Goal: Task Accomplishment & Management: Complete application form

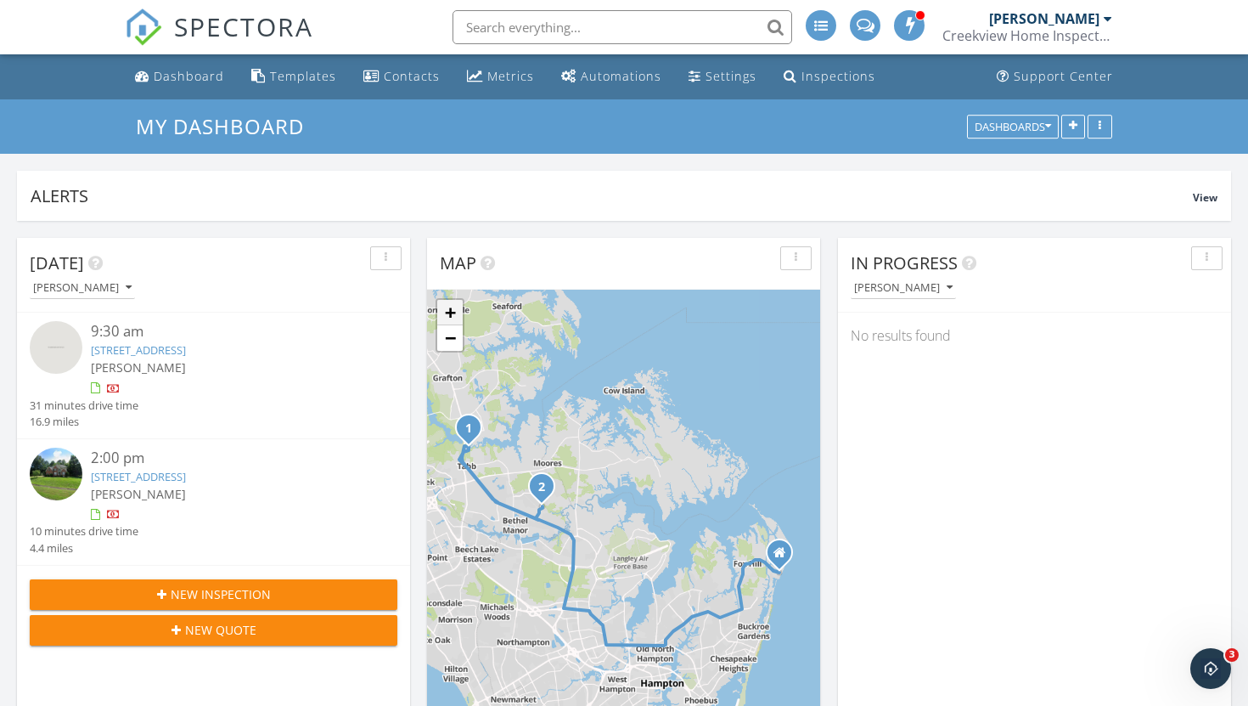
click at [456, 317] on link "+" at bounding box center [449, 312] width 25 height 25
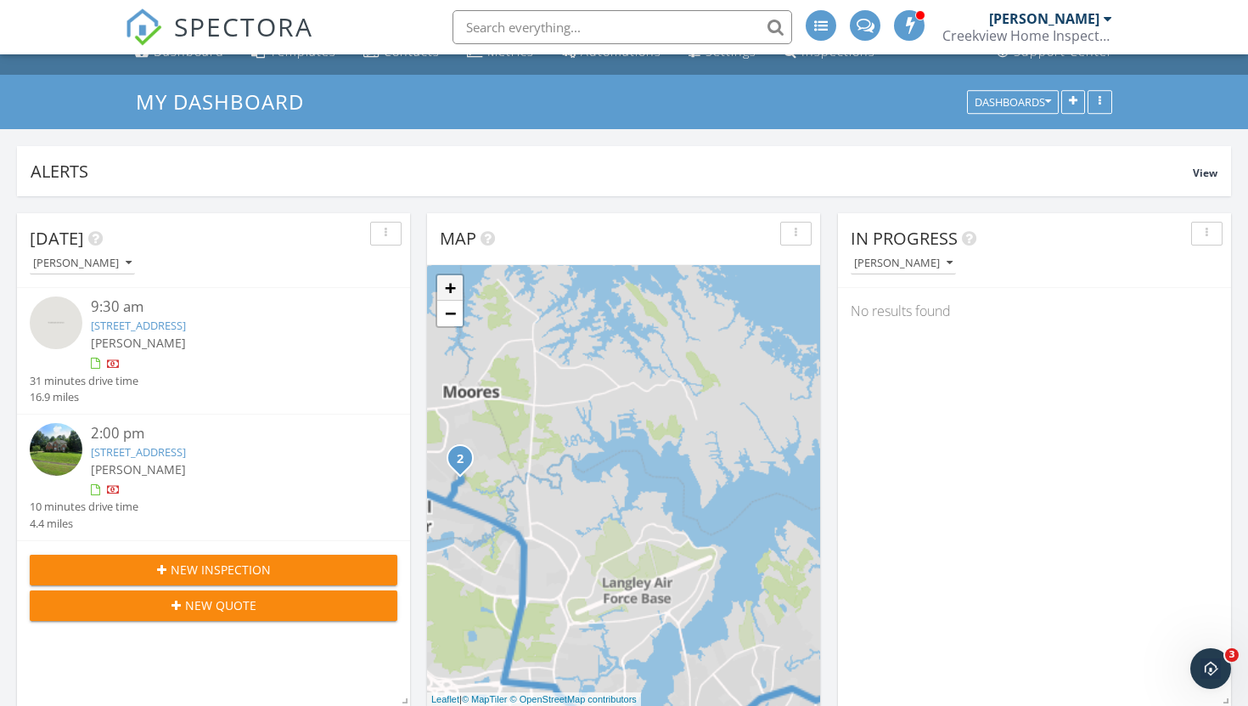
click at [456, 317] on link "−" at bounding box center [449, 313] width 25 height 25
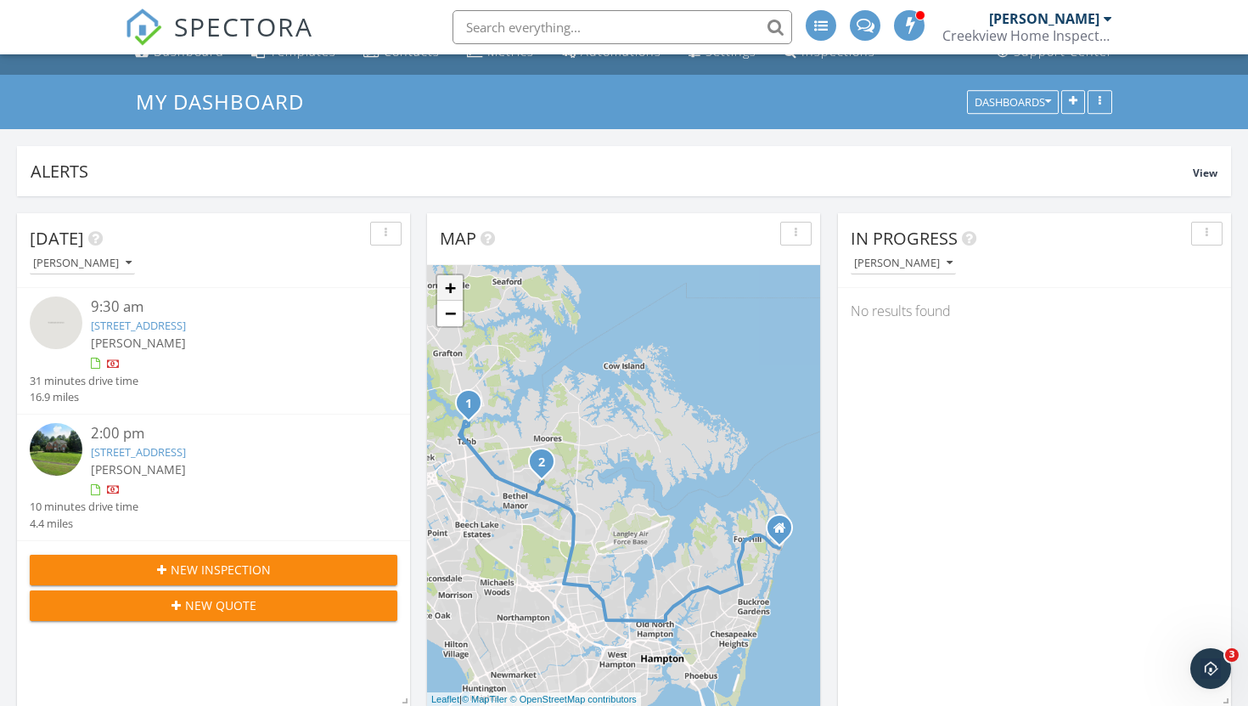
click at [449, 294] on link "+" at bounding box center [449, 287] width 25 height 25
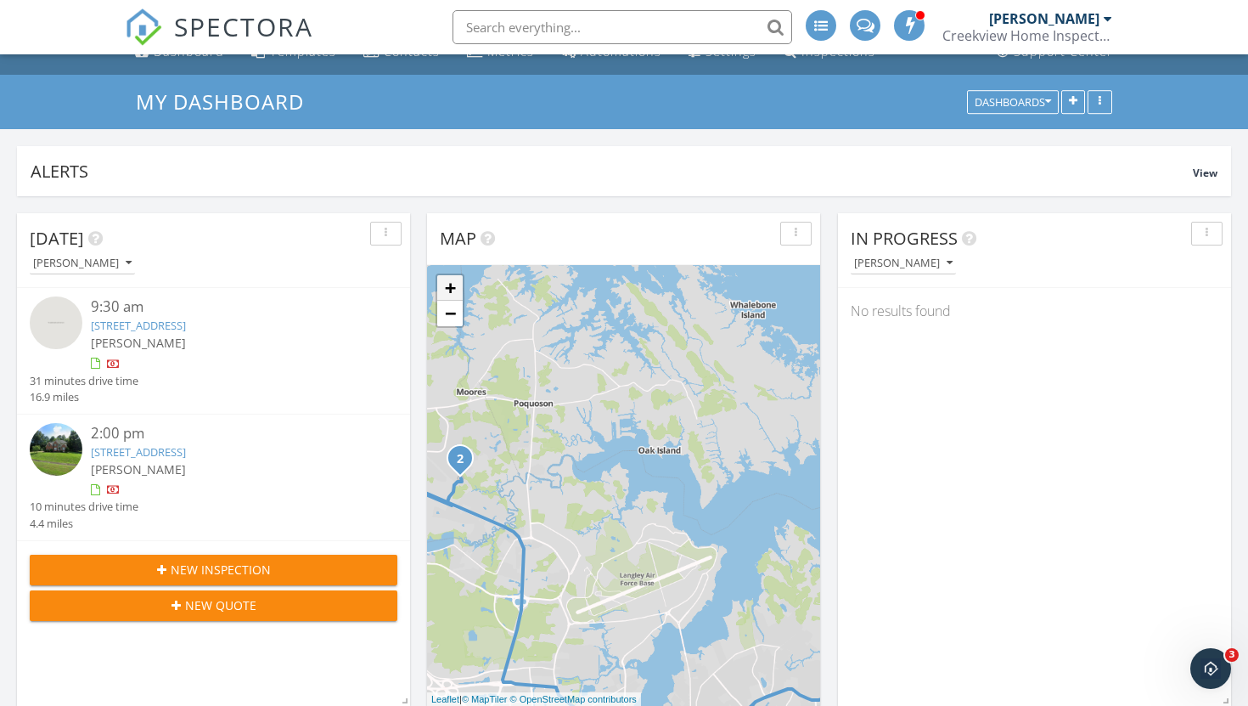
click at [449, 294] on link "+" at bounding box center [449, 287] width 25 height 25
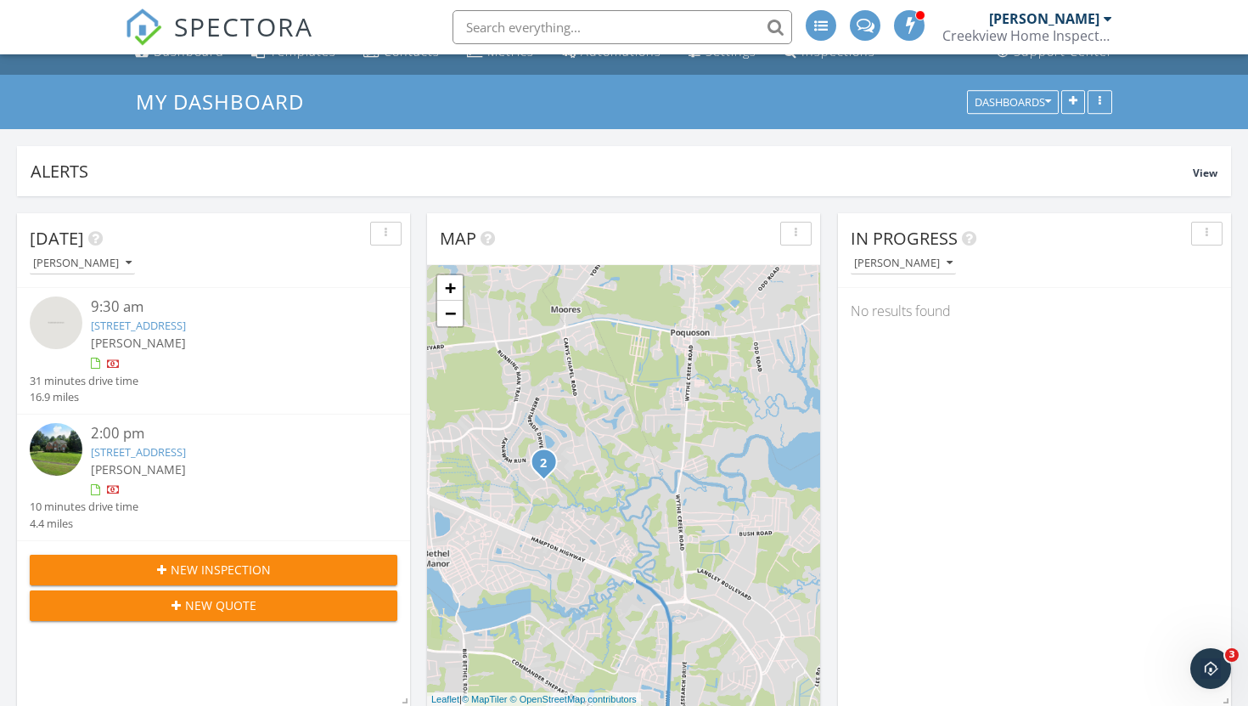
drag, startPoint x: 539, startPoint y: 571, endPoint x: 796, endPoint y: 582, distance: 256.7
click at [796, 582] on div "1 2 + − Beach Road, Fox Hill Road, Hampton Highway, Robin Hood Drive 34.3 km, 4…" at bounding box center [623, 485] width 393 height 441
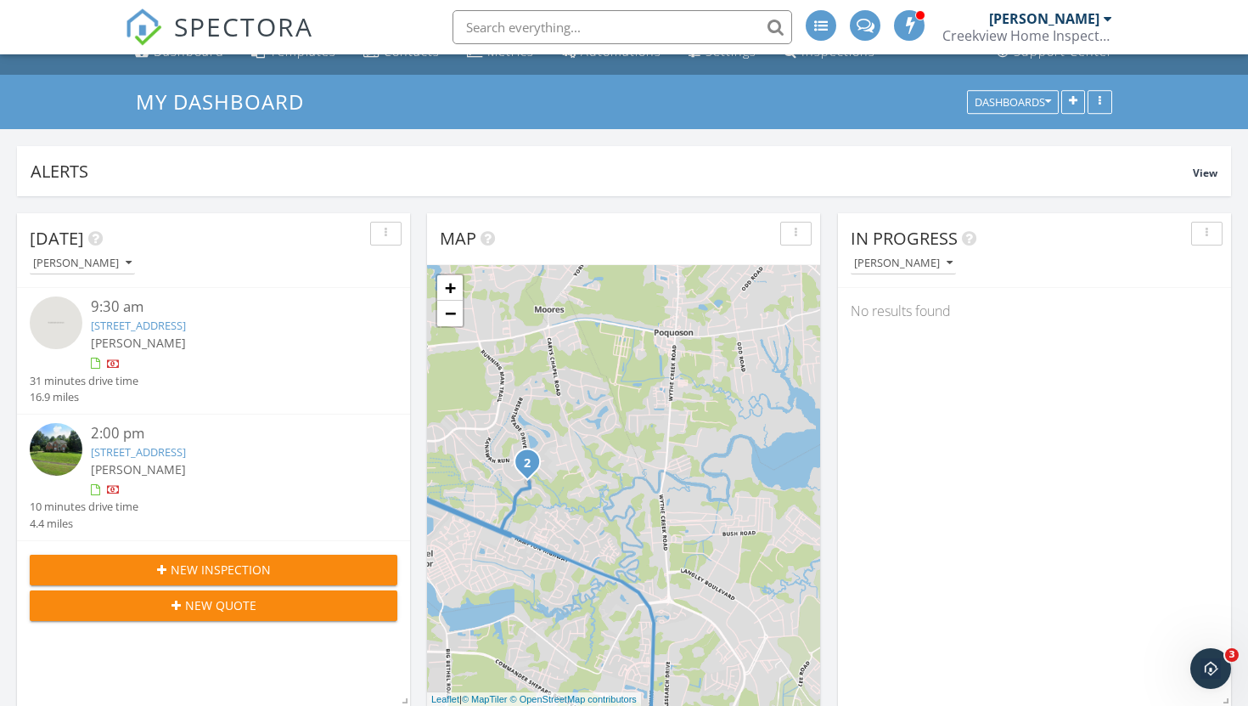
drag, startPoint x: 754, startPoint y: 561, endPoint x: 725, endPoint y: 561, distance: 28.9
click at [728, 561] on div "1 2 + − Beach Road, Fox Hill Road, Hampton Highway, Robin Hood Drive 34.3 km, 4…" at bounding box center [623, 485] width 393 height 441
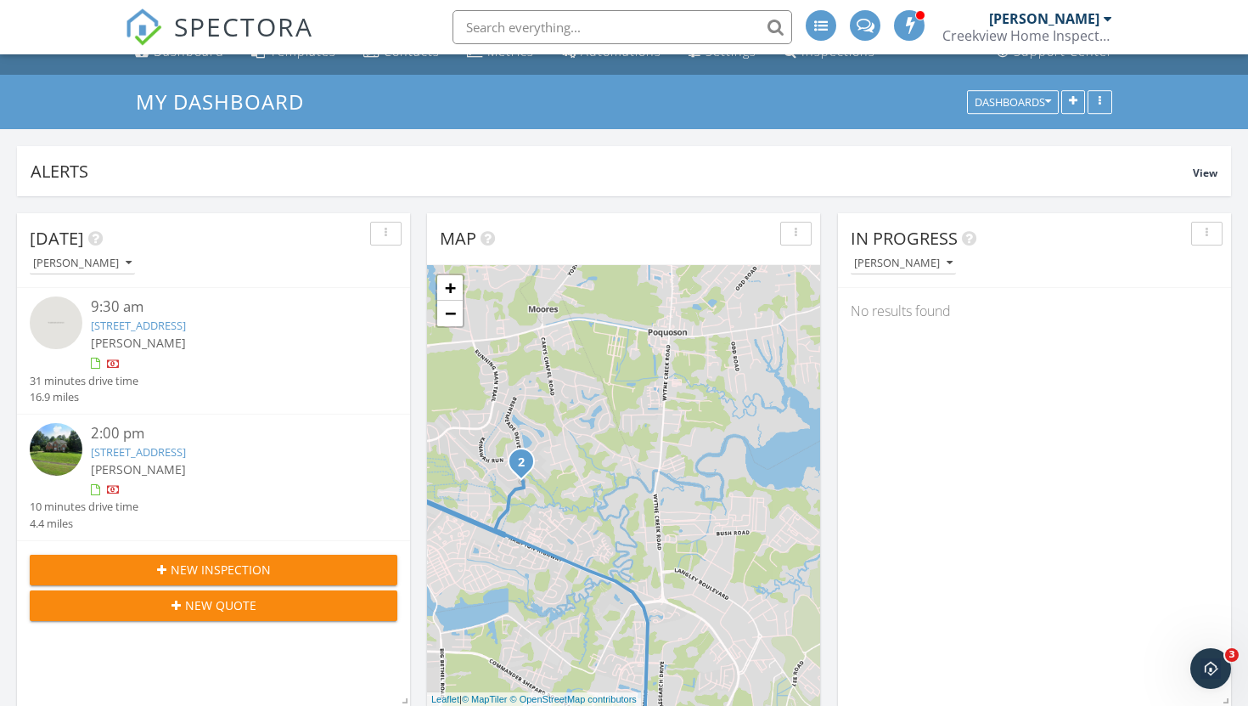
click at [728, 563] on div "1 2 + − Beach Road, Fox Hill Road, Hampton Highway, Robin Hood Drive 34.3 km, 4…" at bounding box center [623, 485] width 393 height 441
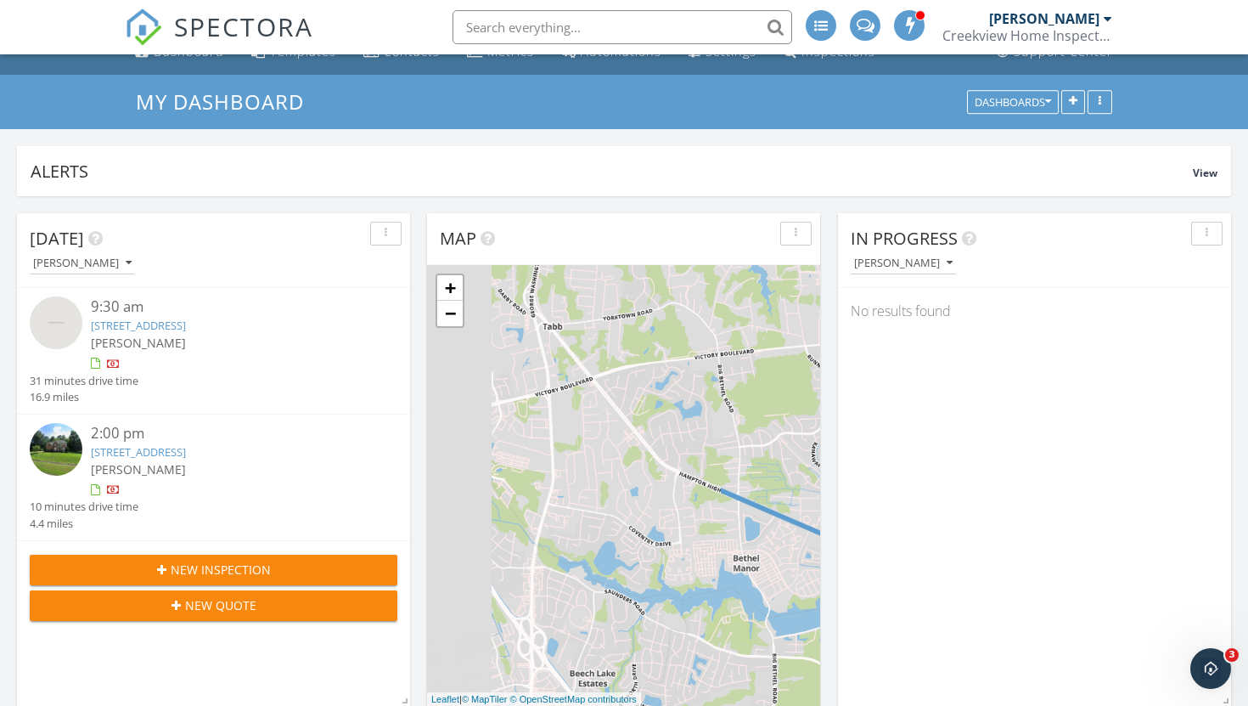
drag, startPoint x: 564, startPoint y: 527, endPoint x: 902, endPoint y: 532, distance: 338.8
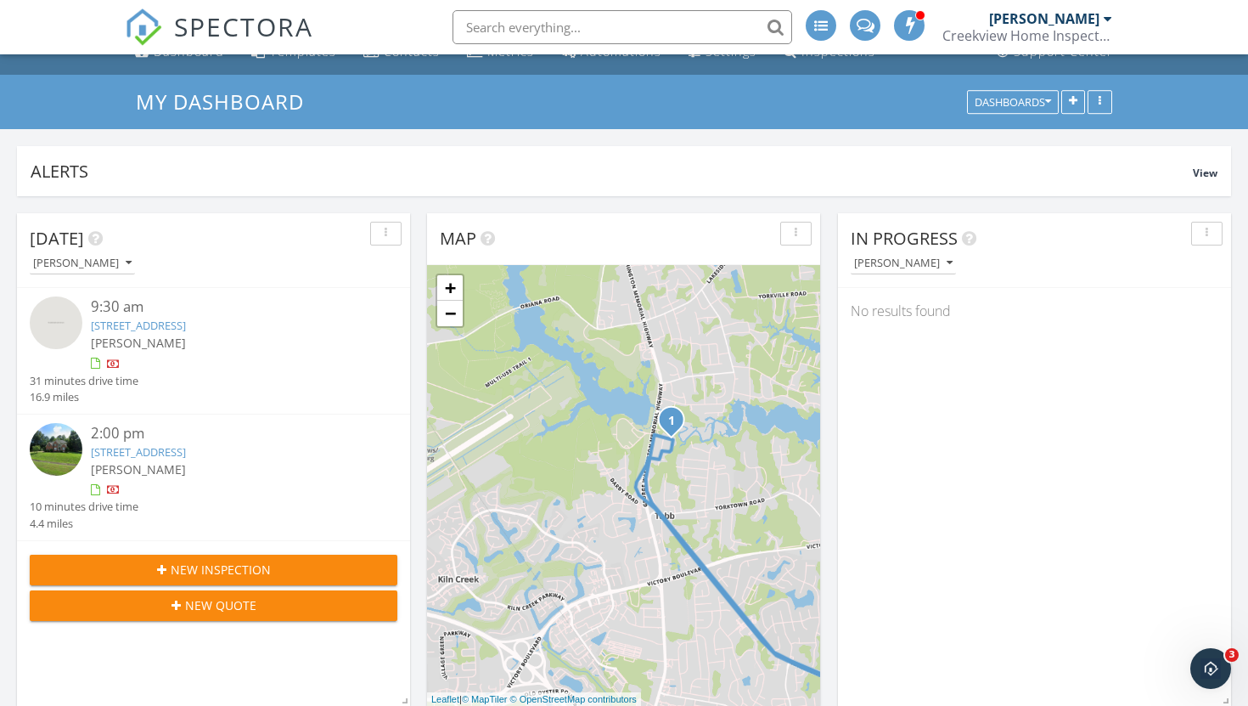
drag, startPoint x: 630, startPoint y: 445, endPoint x: 743, endPoint y: 635, distance: 221.2
click at [744, 635] on div "1 2 + − Beach Road, Fox Hill Road, Hampton Highway, Robin Hood Drive 34.3 km, 4…" at bounding box center [623, 485] width 393 height 441
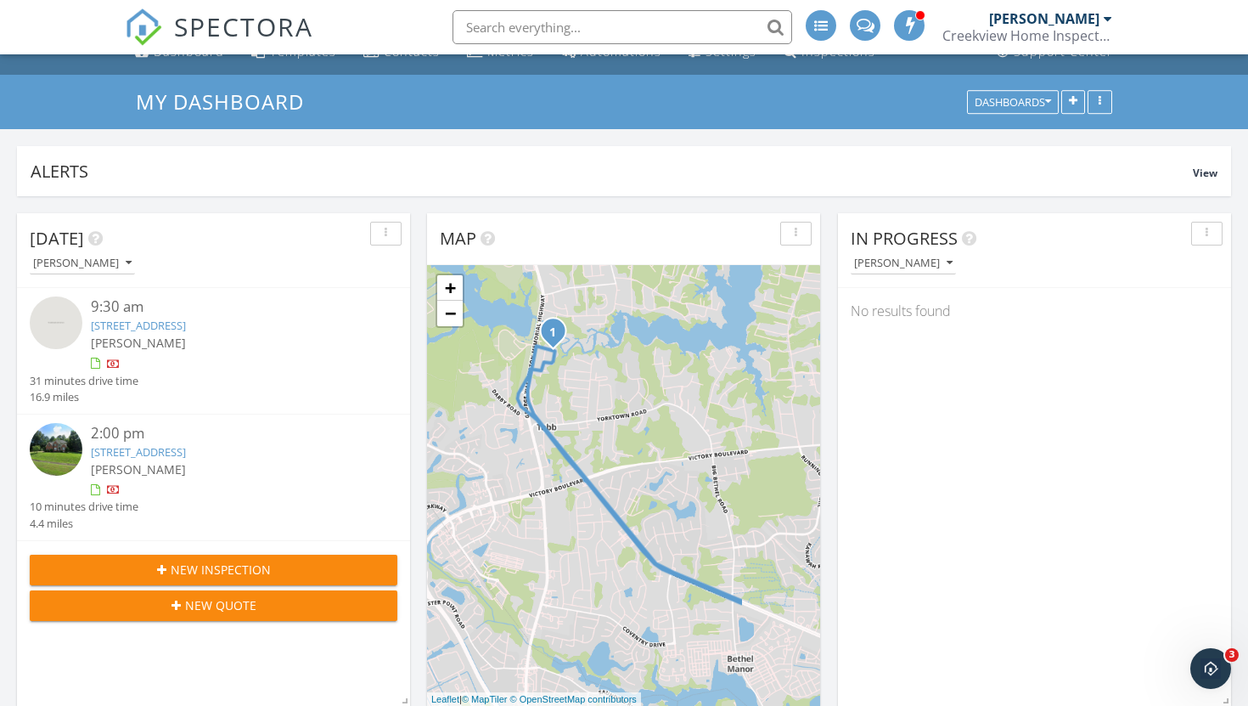
drag, startPoint x: 738, startPoint y: 500, endPoint x: 616, endPoint y: 411, distance: 150.6
click at [616, 411] on div "1 2 + − Beach Road, Fox Hill Road, Hampton Highway, Robin Hood Drive 34.3 km, 4…" at bounding box center [623, 485] width 393 height 441
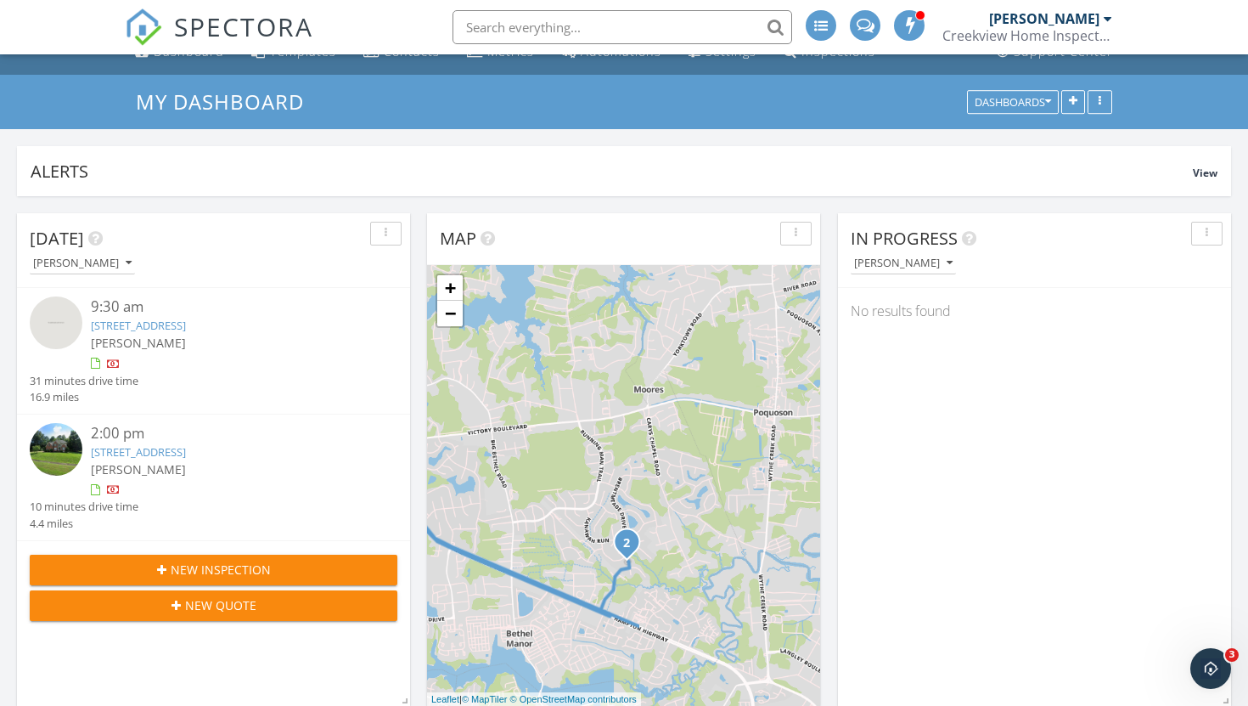
drag, startPoint x: 754, startPoint y: 505, endPoint x: 528, endPoint y: 480, distance: 227.3
click at [528, 480] on div "1 2 + − Beach Road, Fox Hill Road, Hampton Highway, Robin Hood Drive 34.3 km, 4…" at bounding box center [623, 485] width 393 height 441
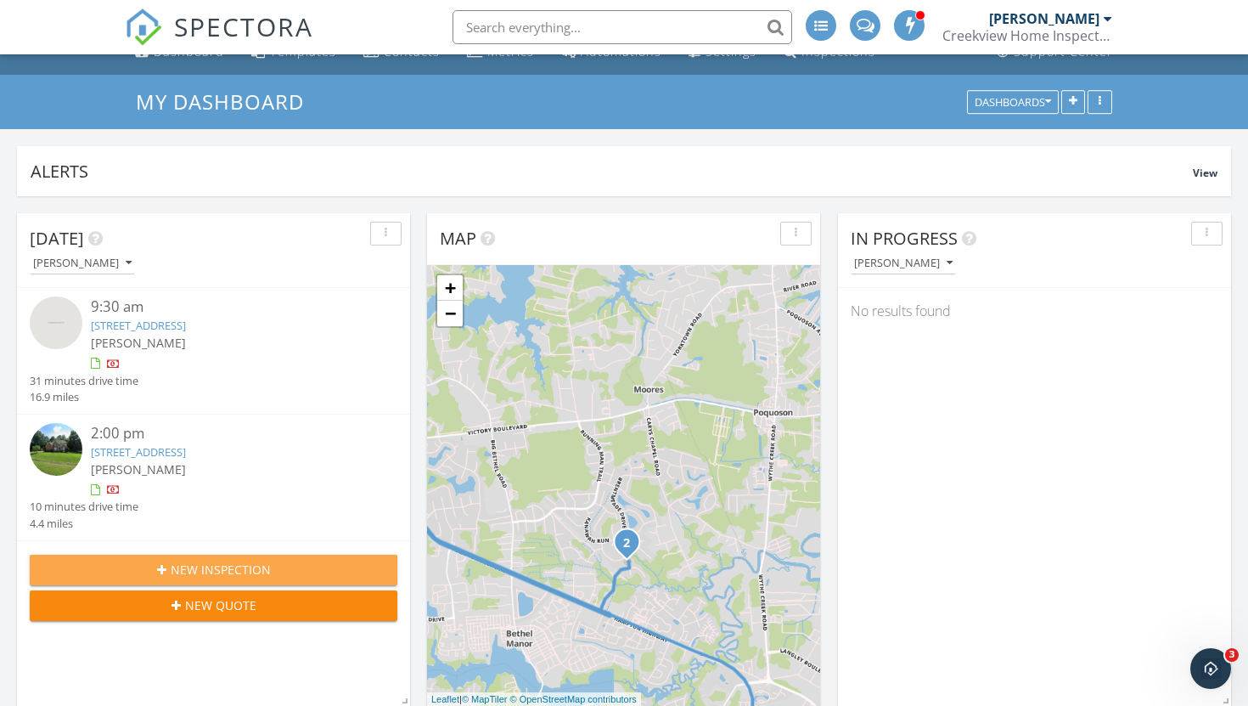
click at [177, 562] on span "New Inspection" at bounding box center [221, 569] width 100 height 18
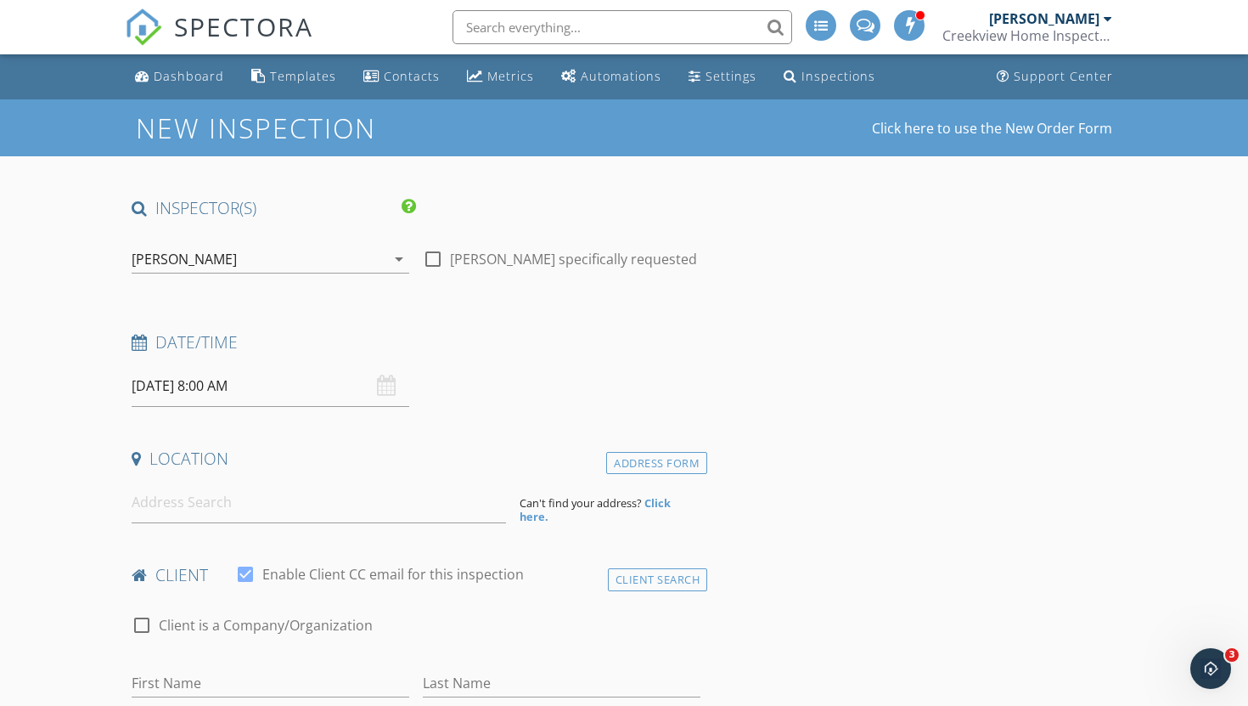
click at [211, 385] on input "09/30/2025 8:00 AM" at bounding box center [271, 386] width 278 height 42
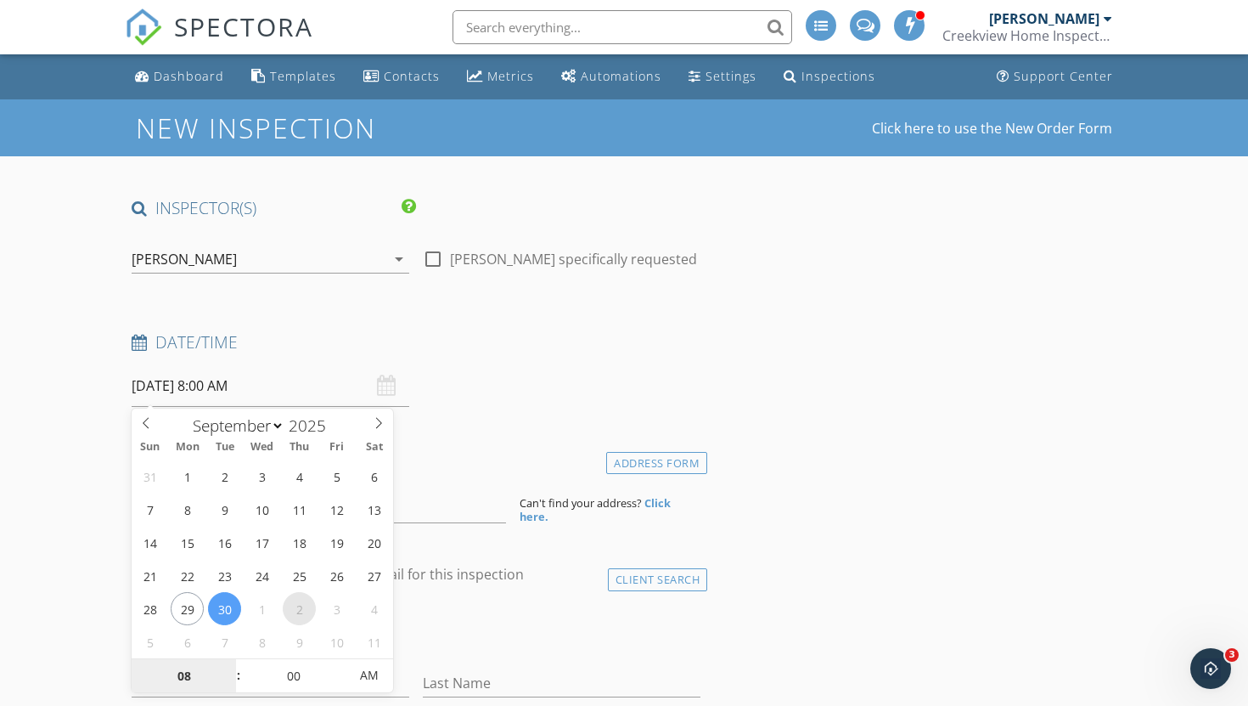
select select "9"
type input "10/02/2025 8:00 AM"
type input "09"
type input "10/02/2025 9:00 AM"
click at [232, 665] on span at bounding box center [230, 667] width 12 height 17
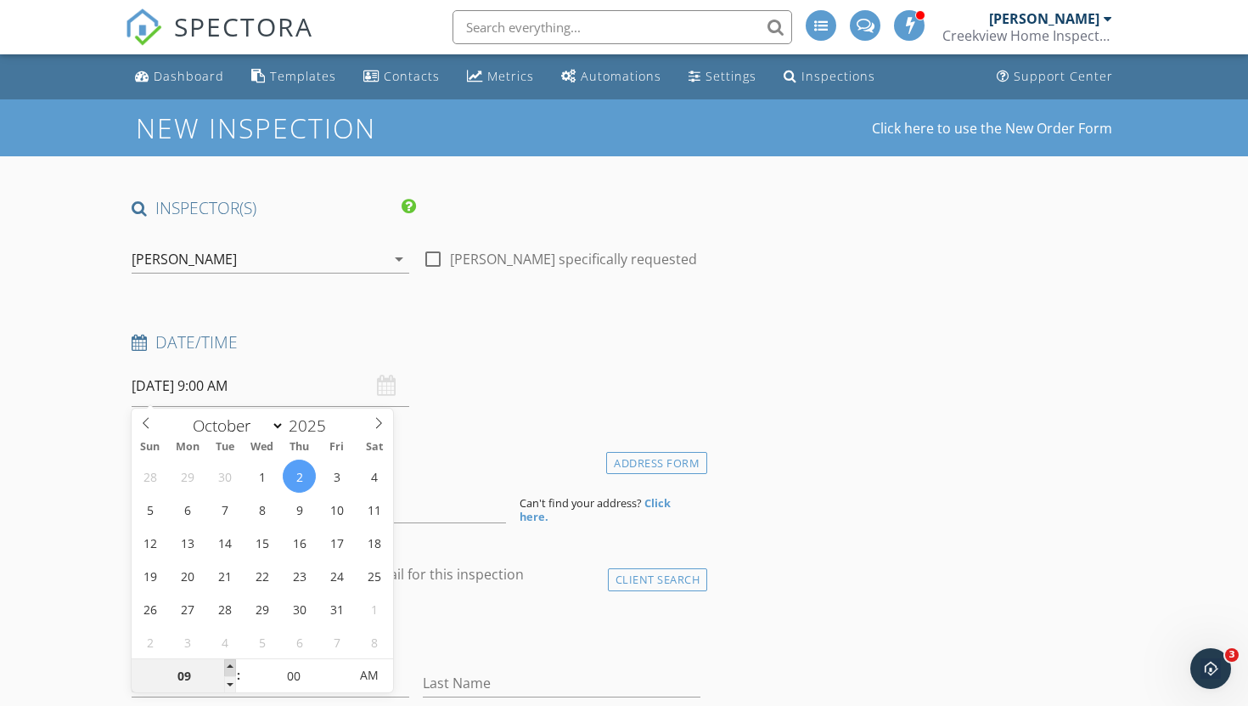
type input "10"
type input "10/02/2025 10:00 AM"
click at [232, 665] on span at bounding box center [230, 667] width 12 height 17
type input "11"
type input "10/02/2025 11:00 AM"
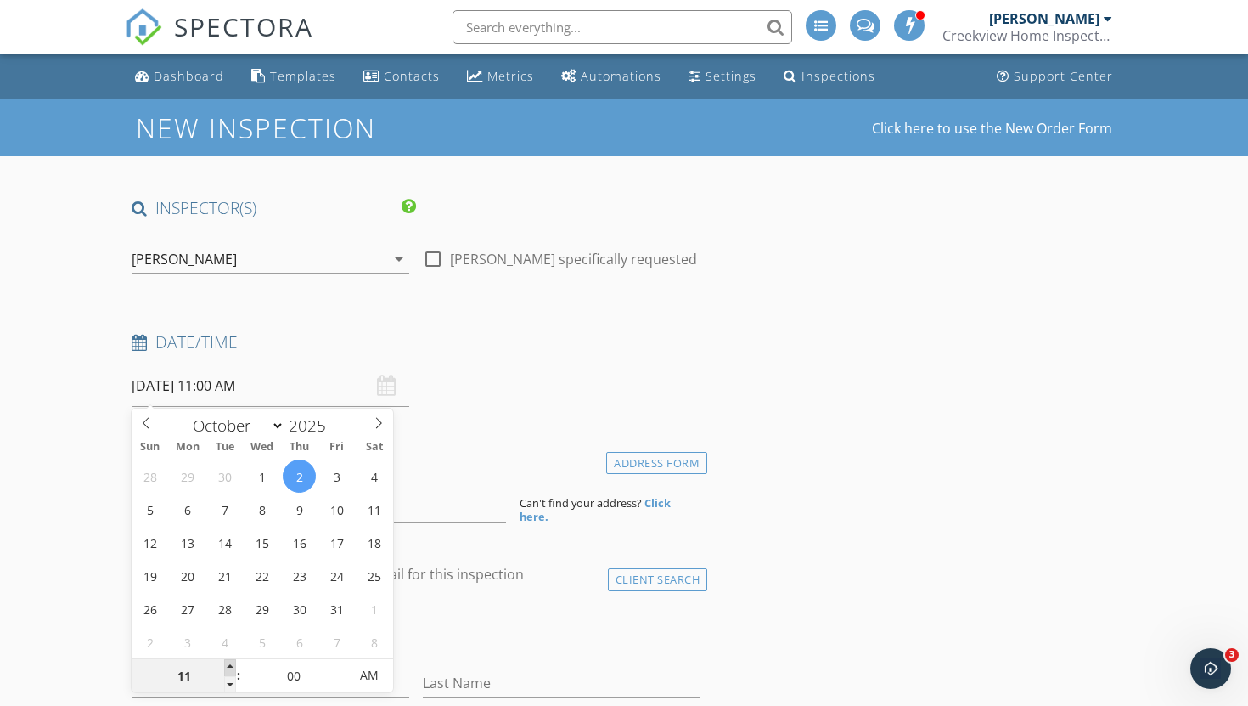
click at [232, 665] on span at bounding box center [230, 667] width 12 height 17
type input "12"
type input "10/02/2025 12:00 PM"
click at [232, 665] on span at bounding box center [230, 667] width 12 height 17
type input "01"
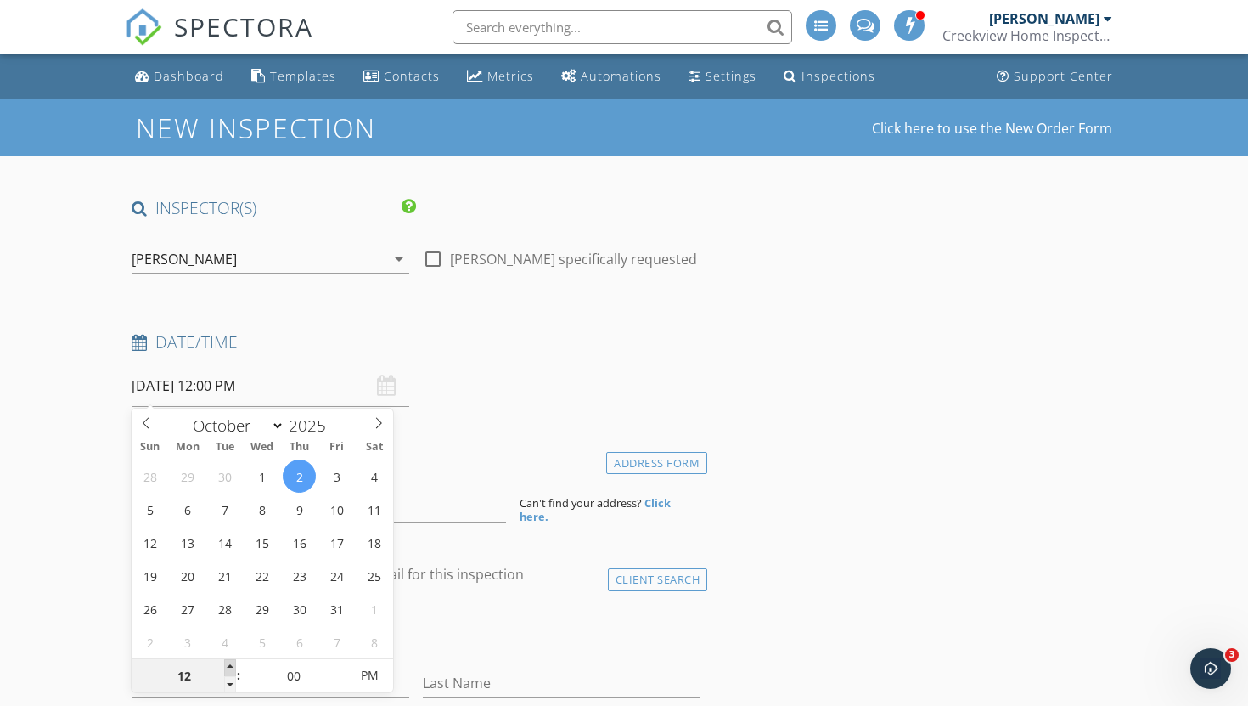
type input "10/02/2025 1:00 PM"
click at [232, 665] on span at bounding box center [230, 667] width 12 height 17
type input "02"
type input "10/02/2025 2:00 PM"
click at [232, 665] on span at bounding box center [230, 667] width 12 height 17
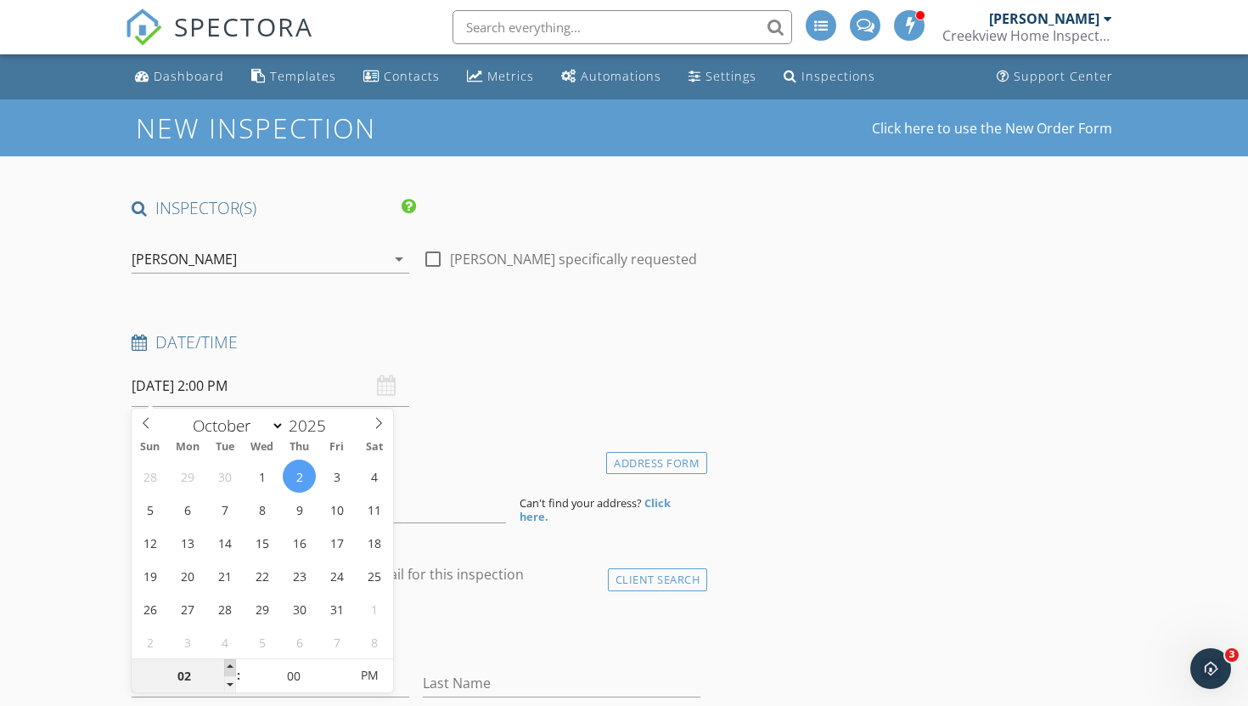
type input "03"
type input "[DATE] 3:00 PM"
click at [232, 665] on span at bounding box center [230, 667] width 12 height 17
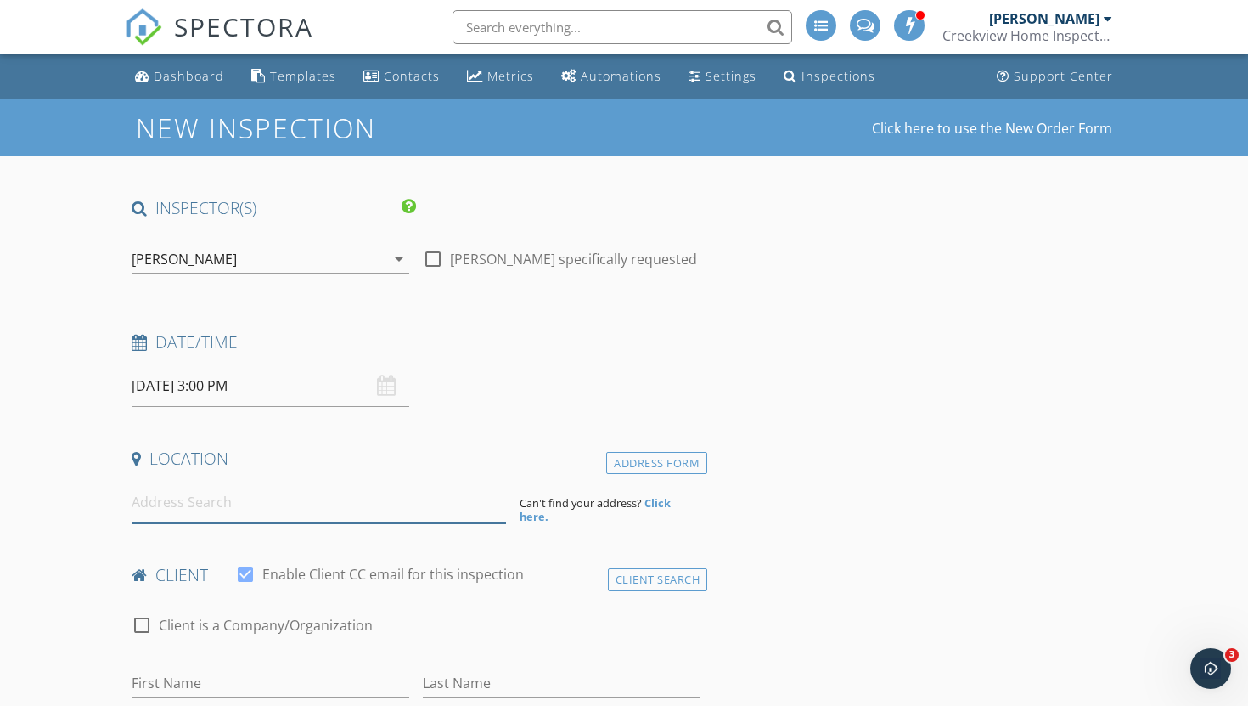
click at [169, 509] on input at bounding box center [319, 502] width 374 height 42
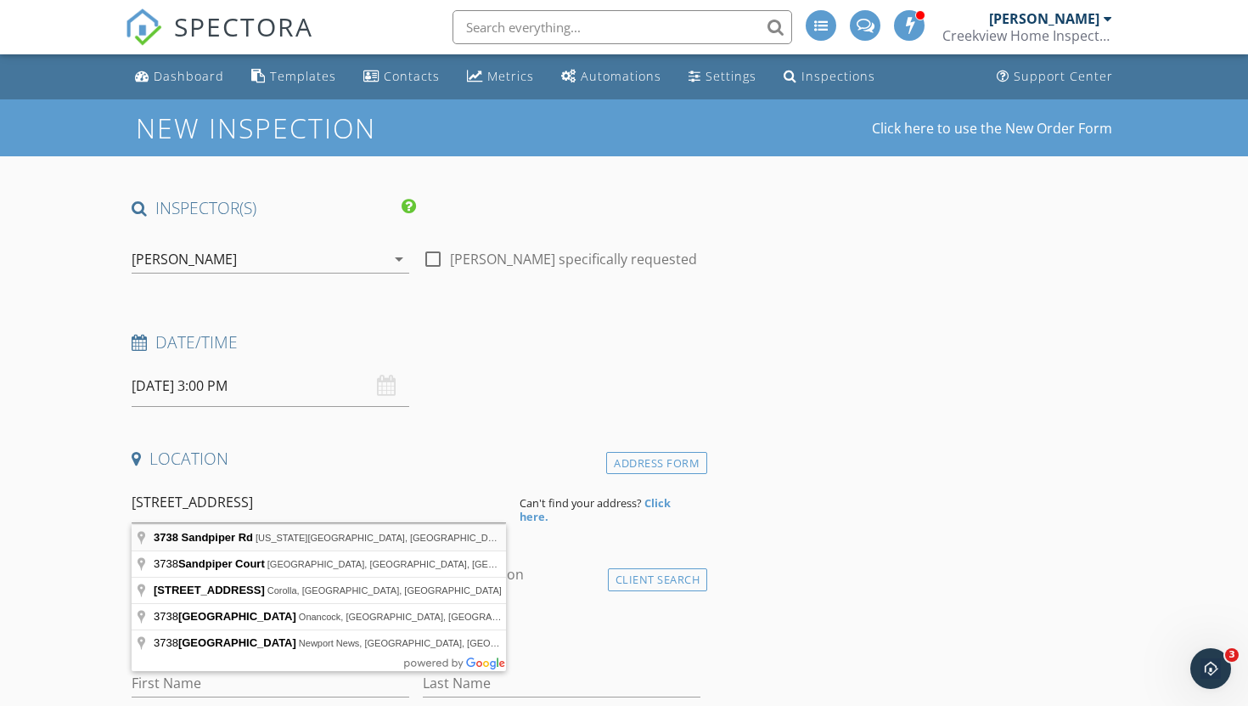
type input "3738 Sandpiper Rd, Virginia Beach, VA, USA"
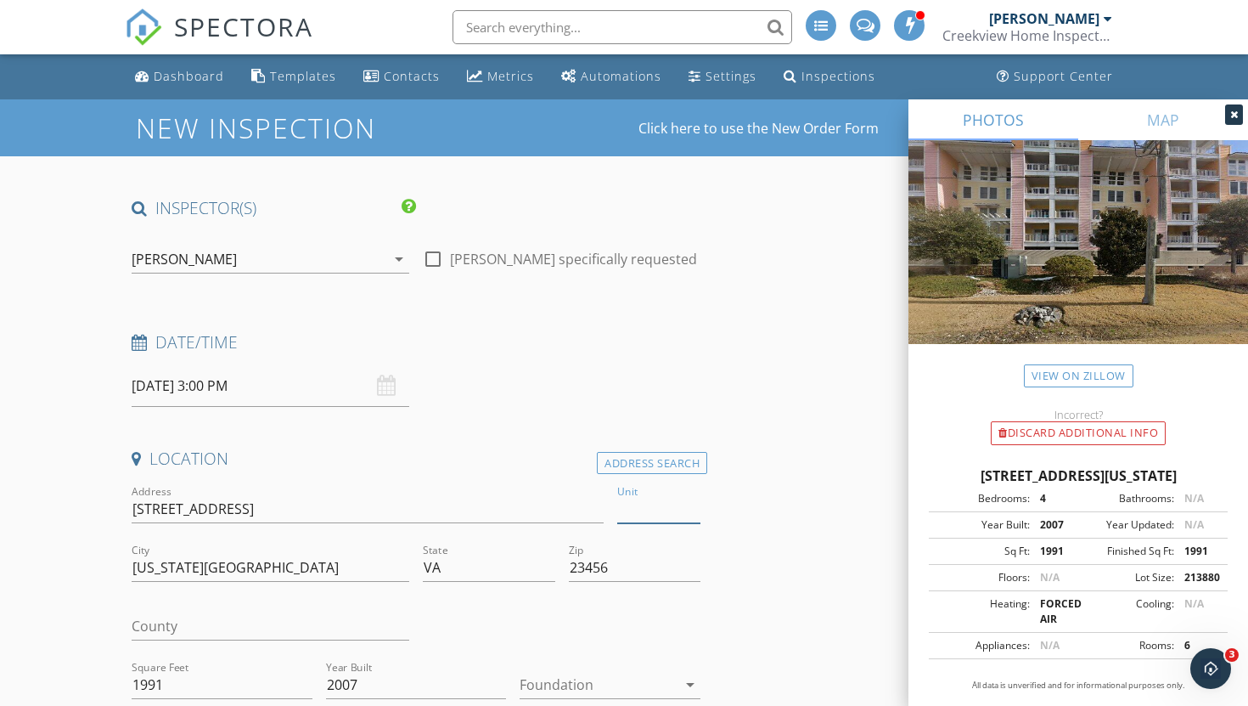
click at [630, 511] on input "Unit" at bounding box center [658, 509] width 83 height 28
type input "232"
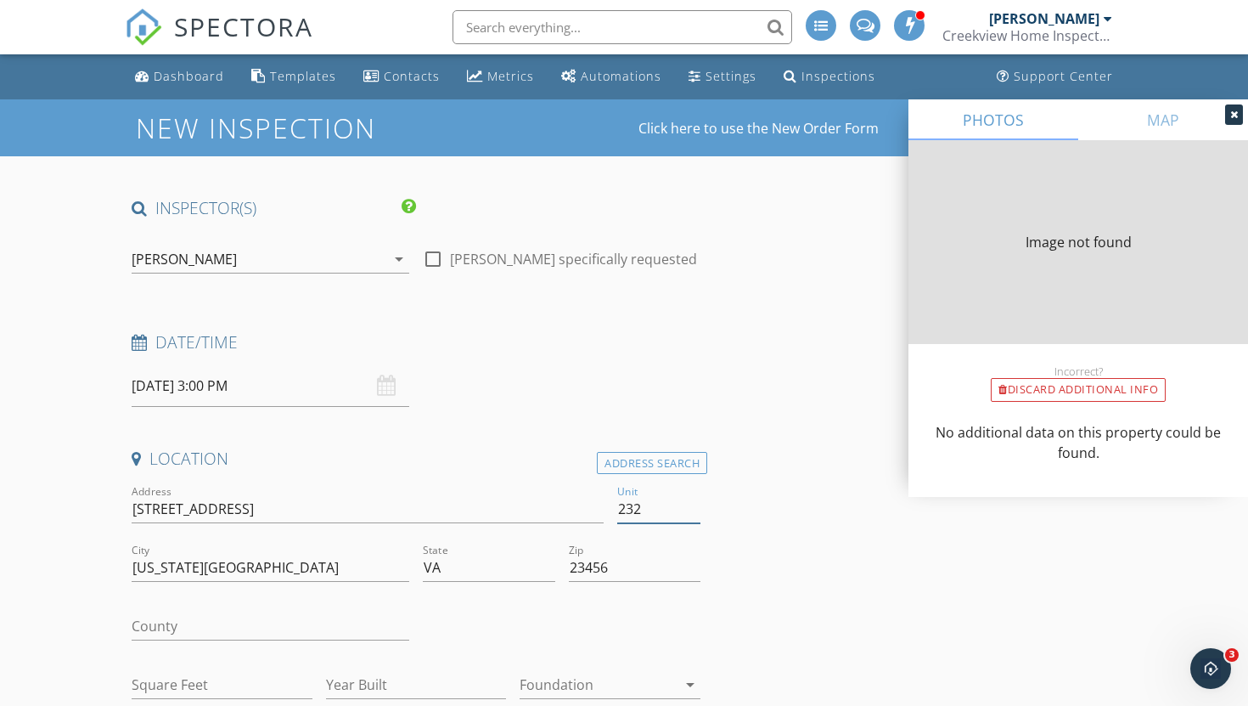
type input "1991"
type input "2007"
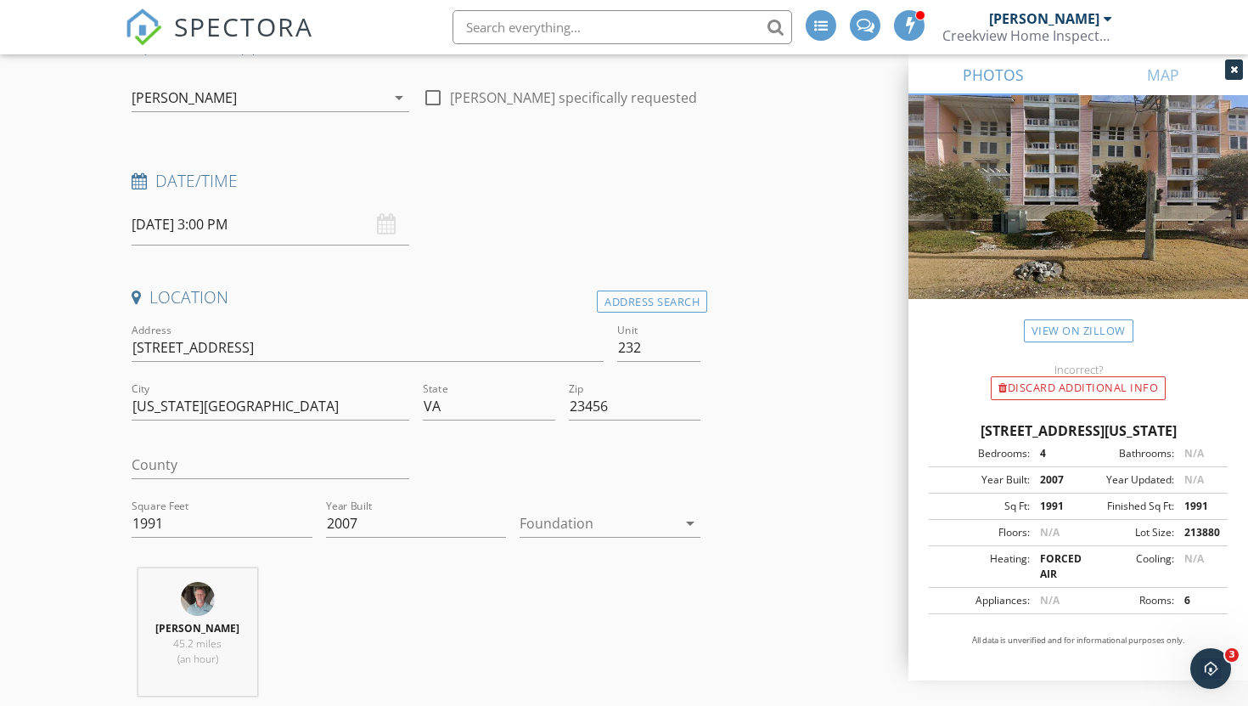
scroll to position [174, 0]
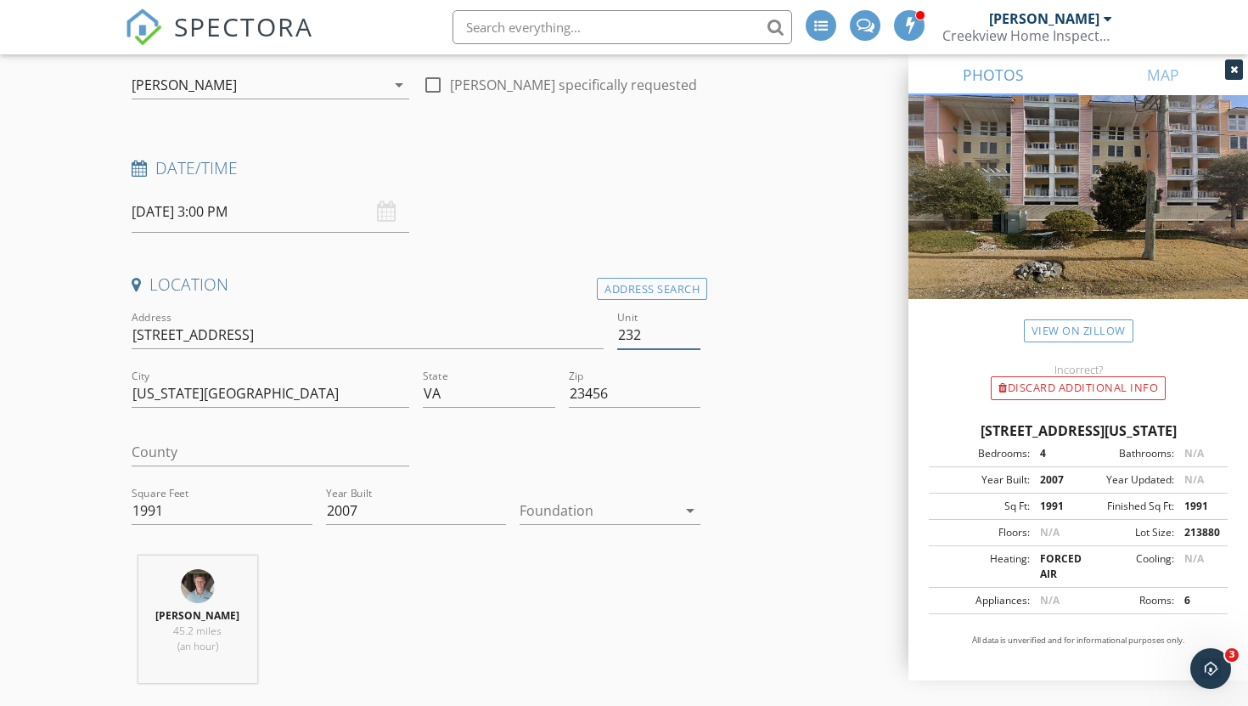
click at [644, 341] on input "232" at bounding box center [658, 335] width 83 height 28
type input "232B"
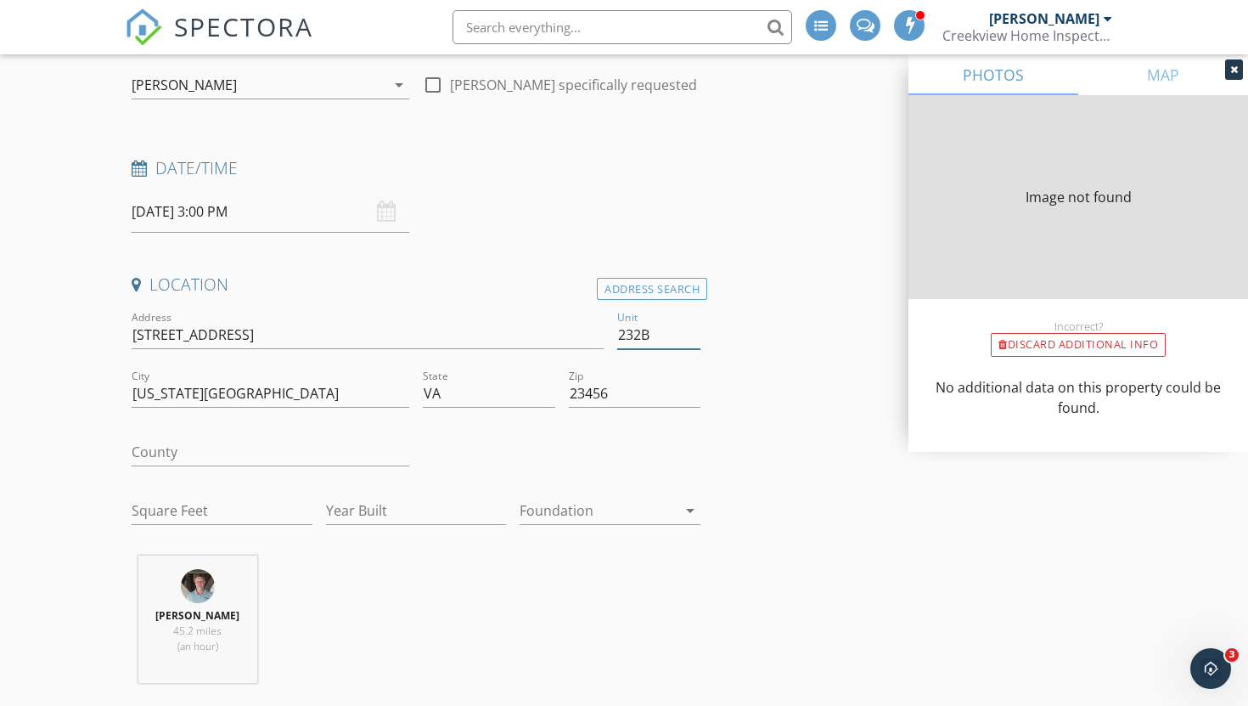
type input "1599"
type input "2007"
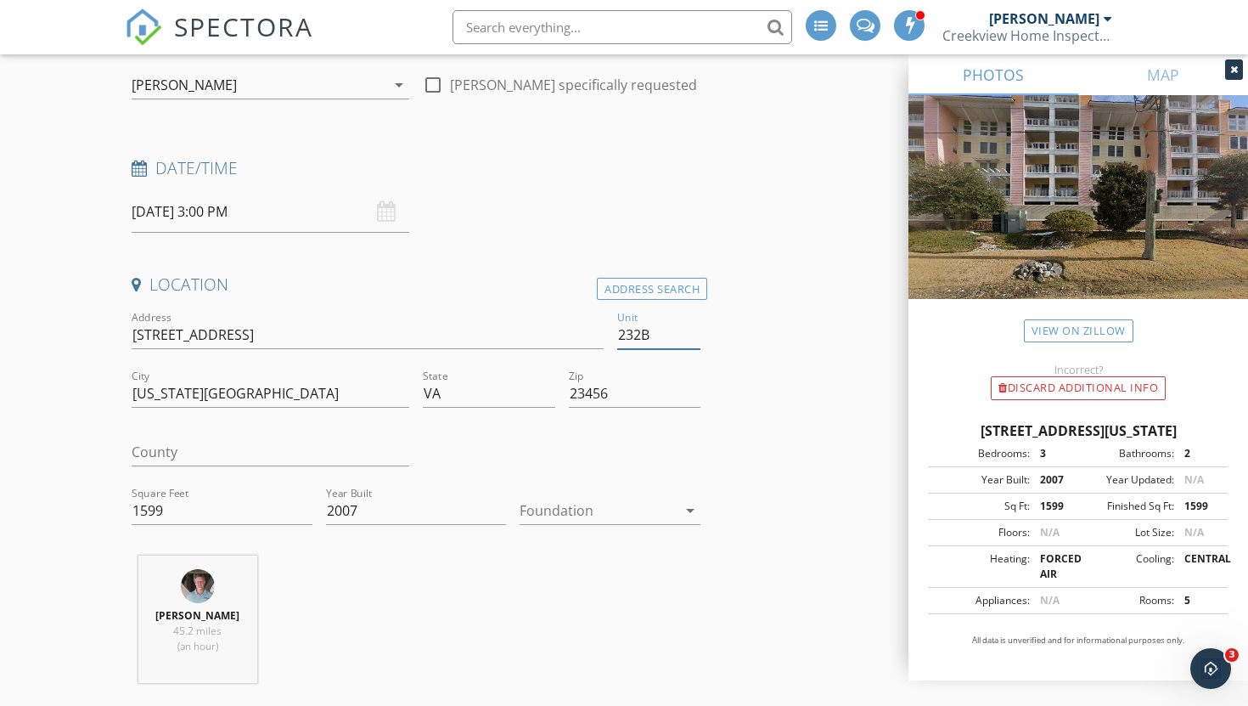
type input "232B"
click at [165, 511] on input "1599" at bounding box center [222, 511] width 181 height 28
type input "1600"
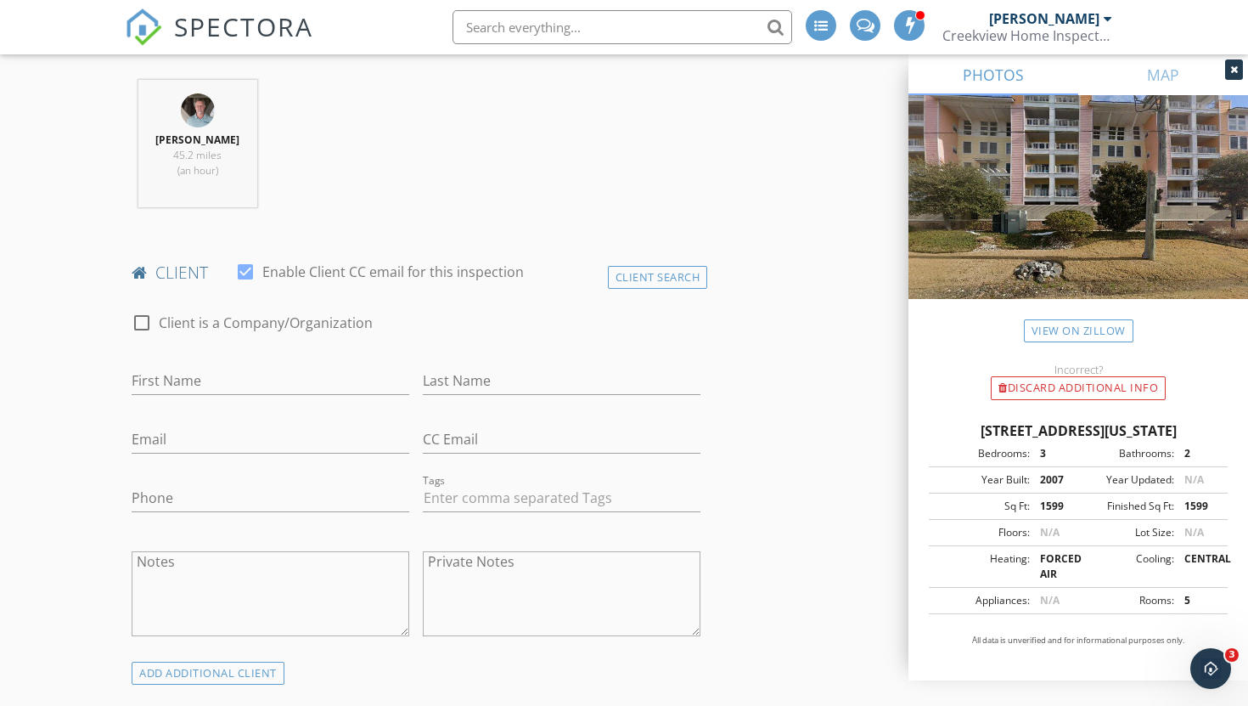
scroll to position [659, 0]
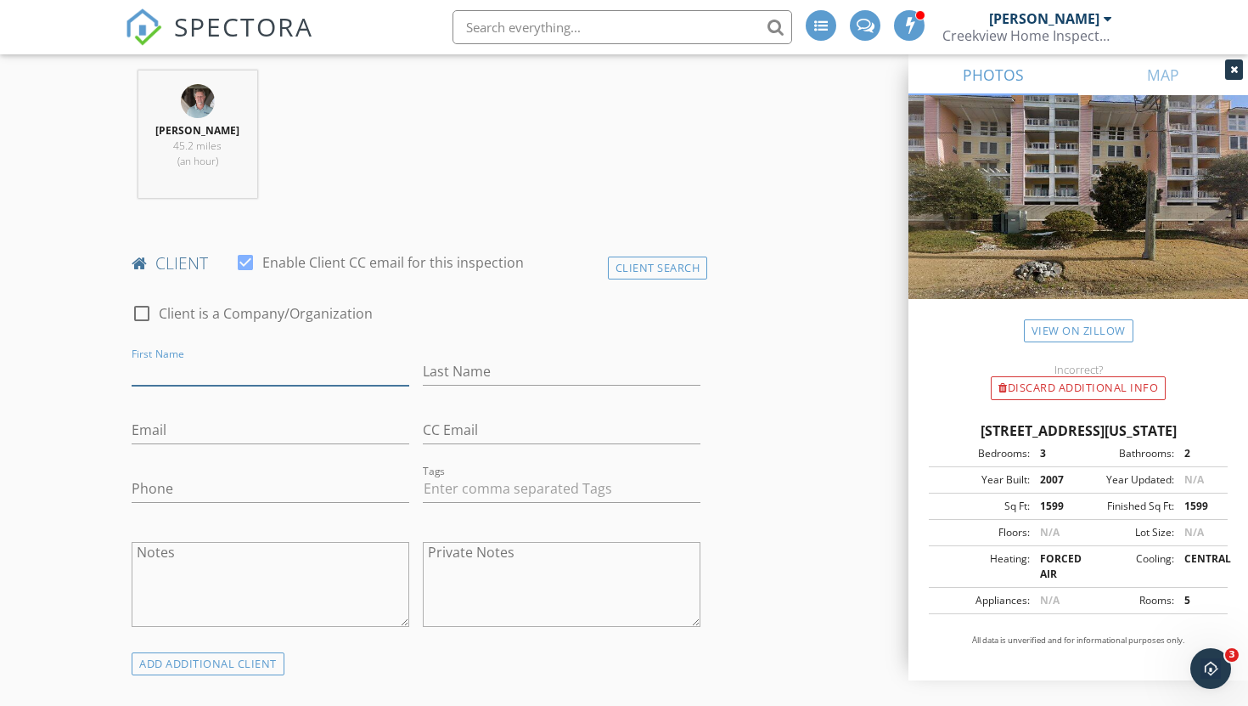
click at [181, 376] on input "First Name" at bounding box center [271, 371] width 278 height 28
type input "[PERSON_NAME]"
click at [139, 429] on input "Email" at bounding box center [271, 430] width 278 height 28
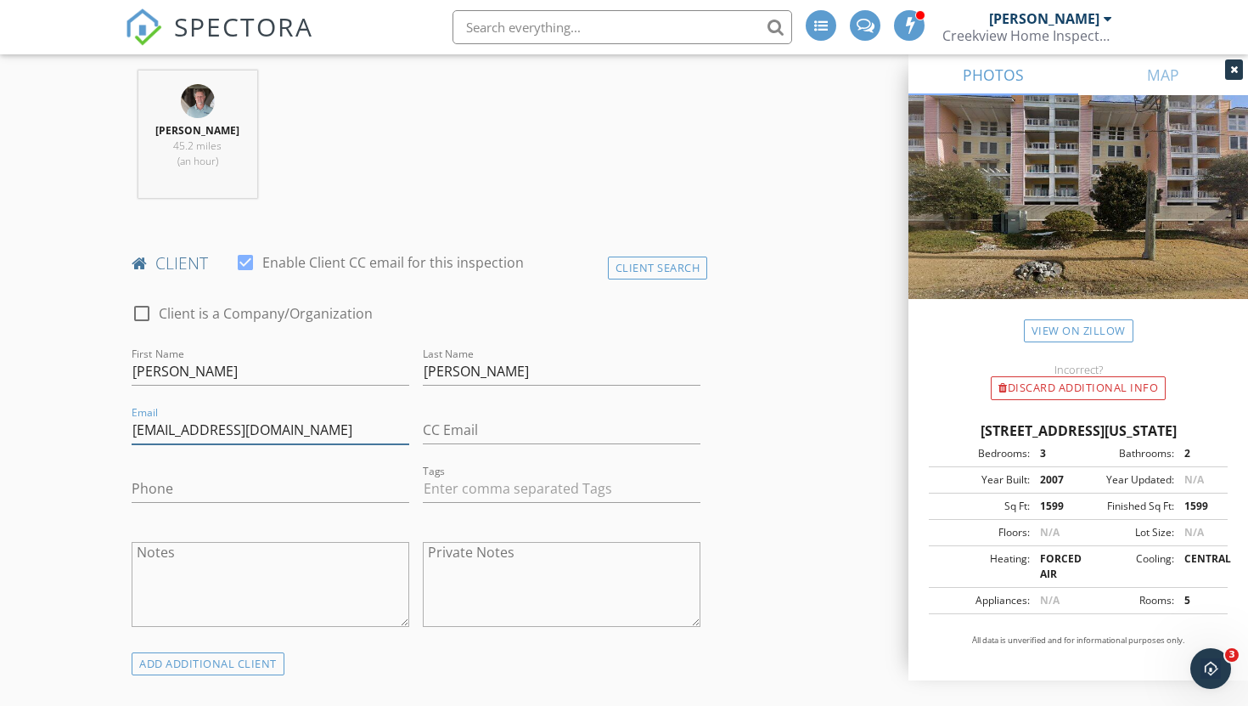
type input "[EMAIL_ADDRESS][DOMAIN_NAME]"
click at [164, 493] on input "Phone" at bounding box center [271, 489] width 278 height 28
type input "[PHONE_NUMBER]"
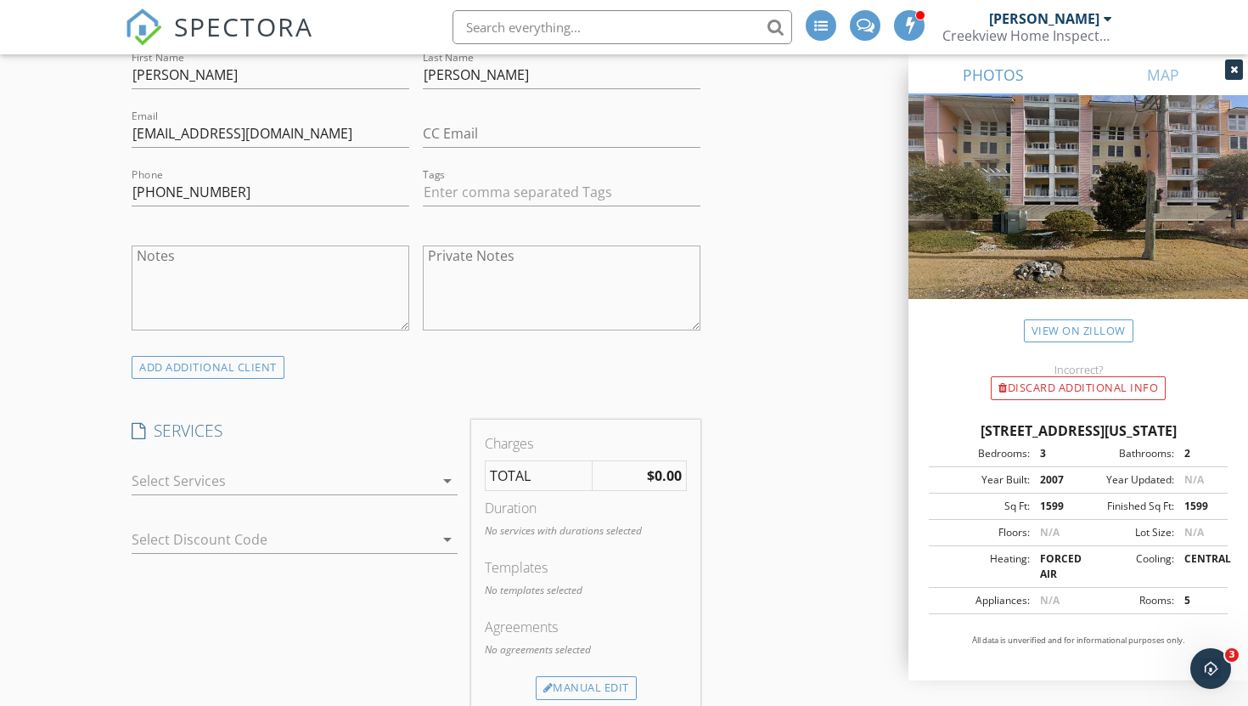
scroll to position [1001, 0]
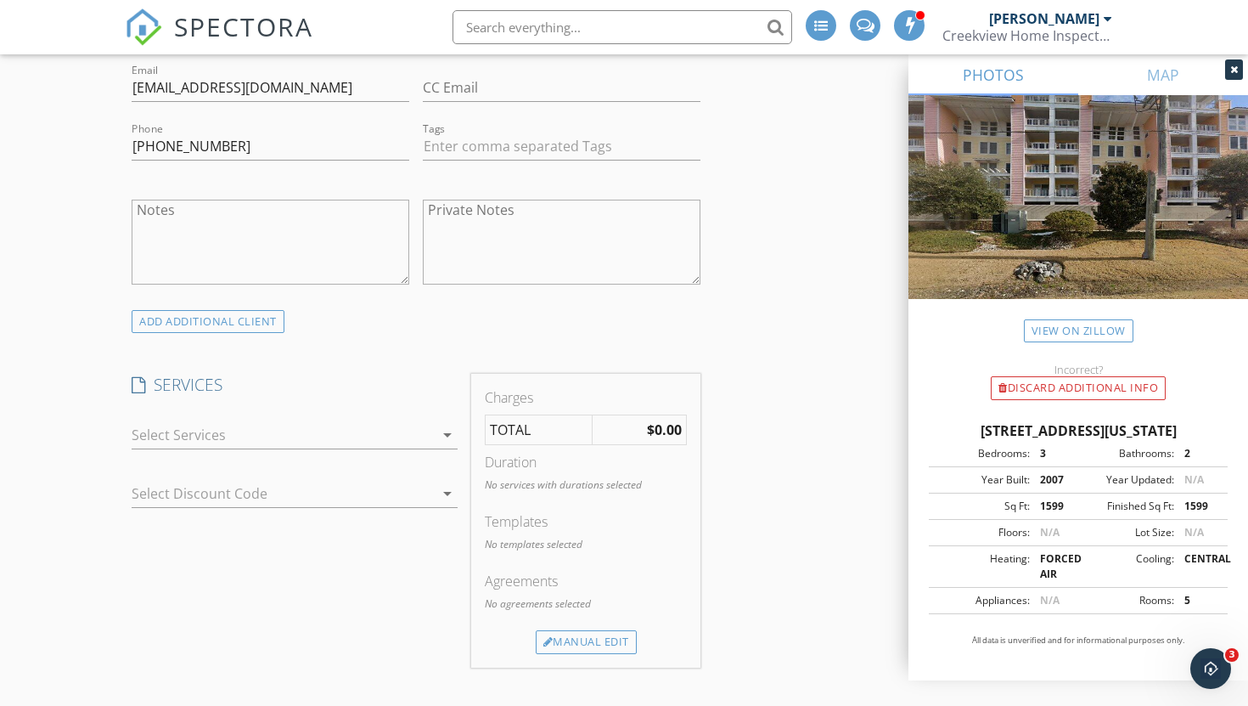
click at [447, 436] on icon "arrow_drop_down" at bounding box center [447, 434] width 20 height 20
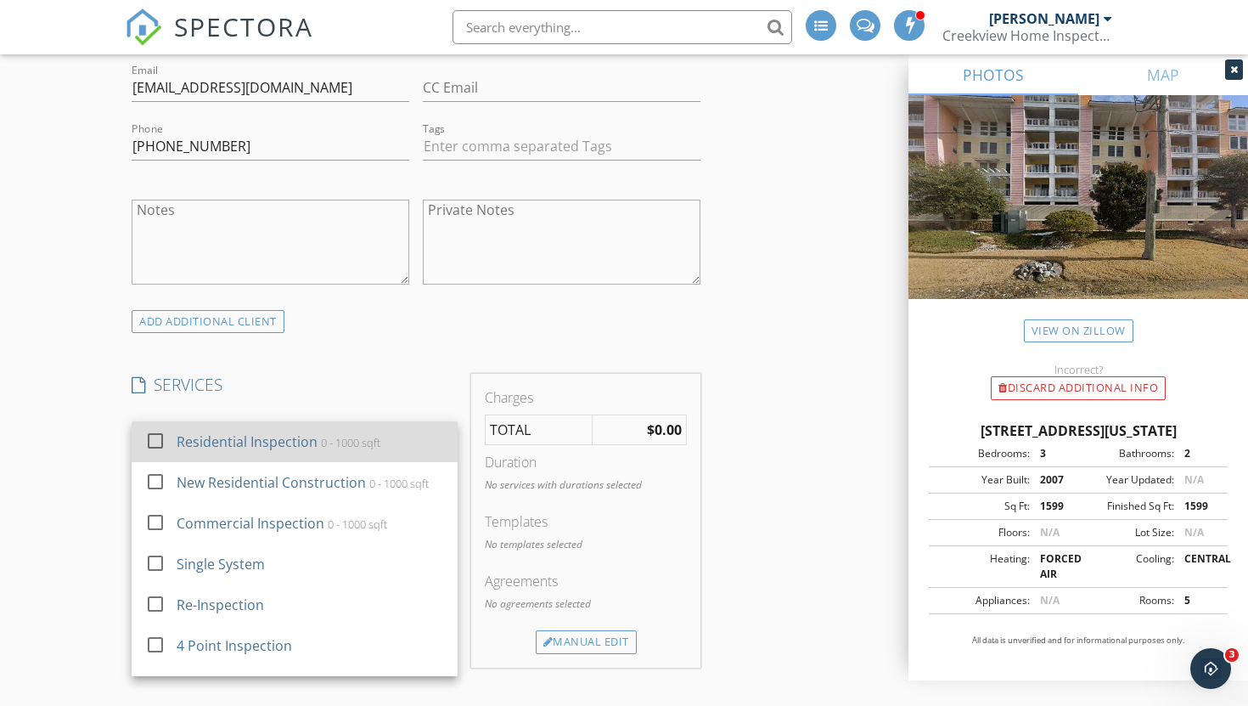
click at [149, 448] on div at bounding box center [155, 440] width 29 height 29
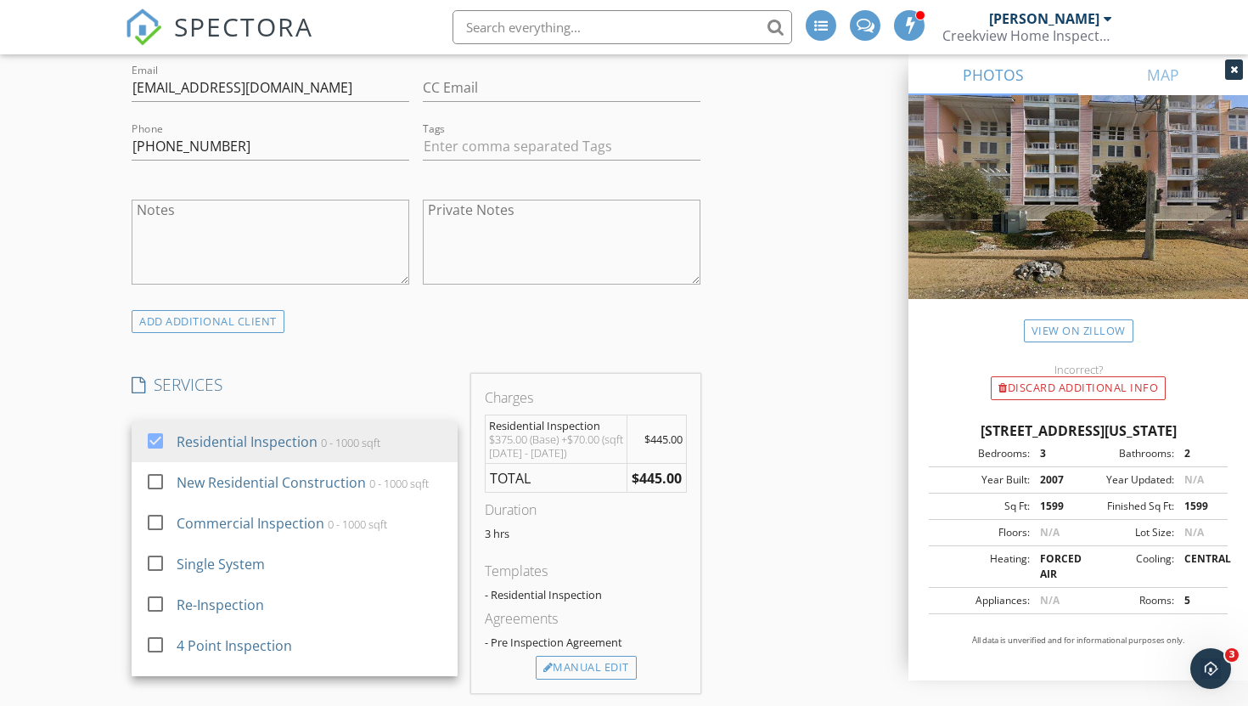
click at [102, 481] on div "New Inspection Click here to use the New Order Form INSPECTOR(S) check_box Crai…" at bounding box center [624, 665] width 1248 height 3134
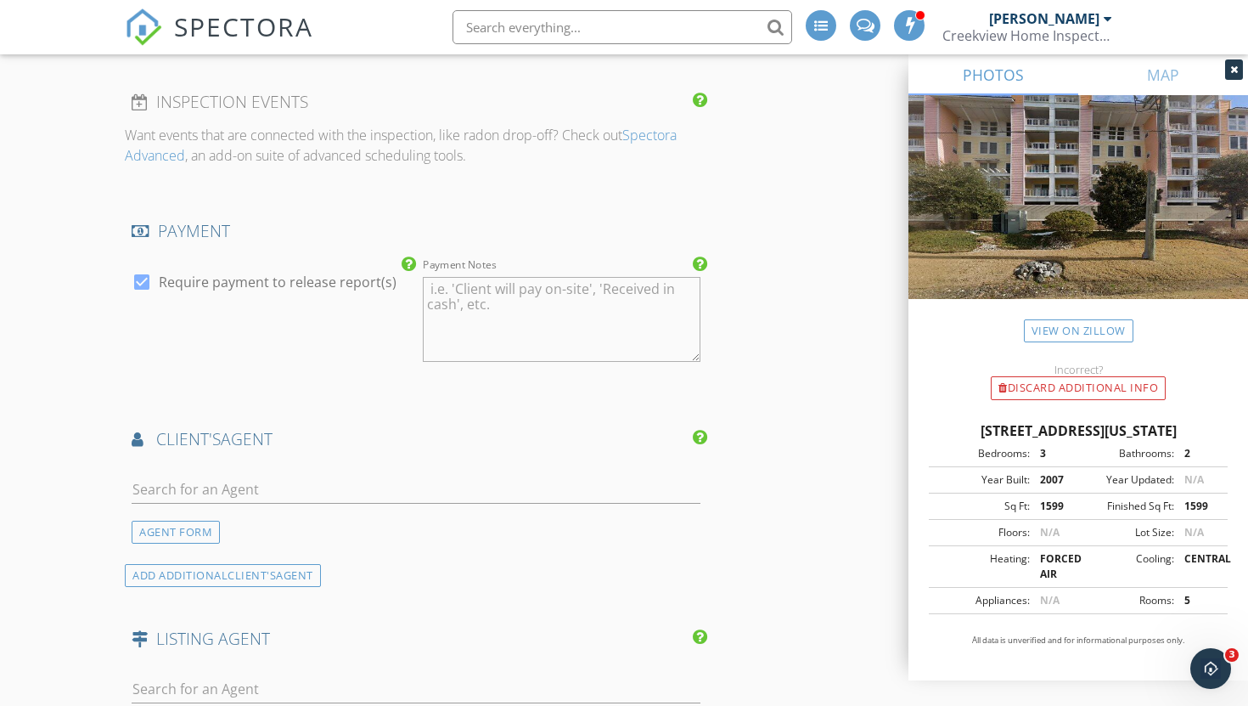
scroll to position [1646, 0]
click at [211, 486] on input "text" at bounding box center [416, 487] width 569 height 28
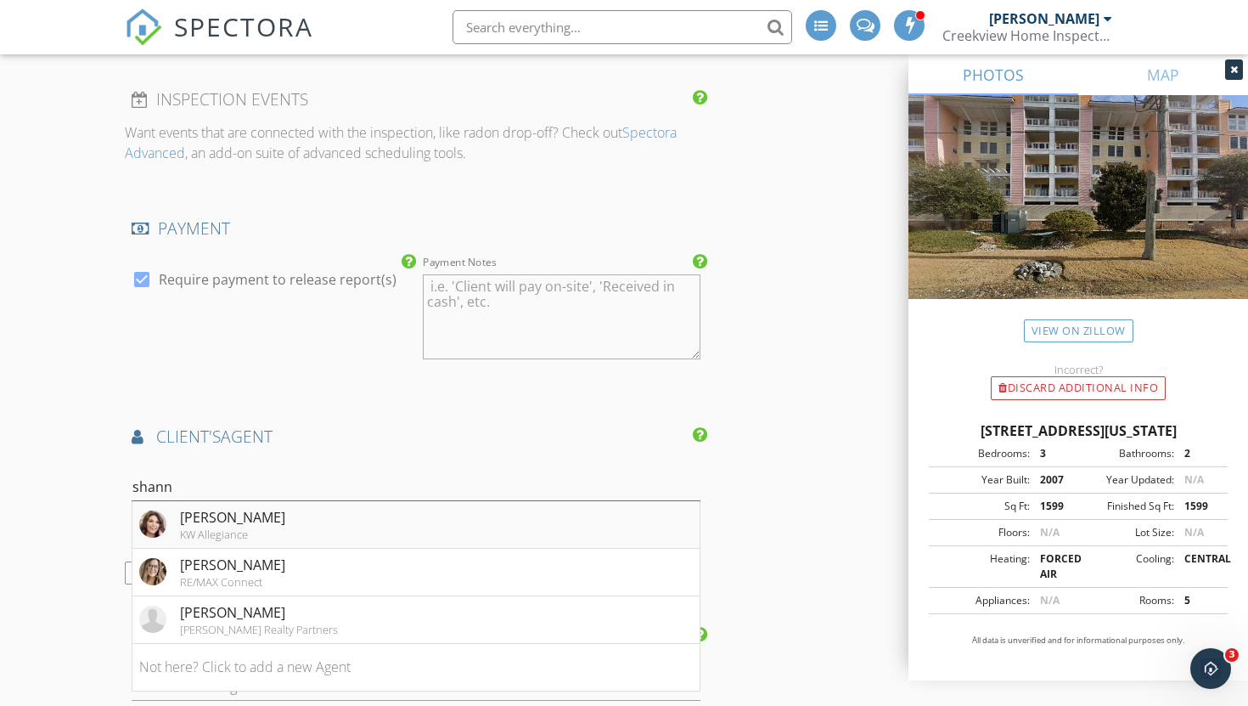
type input "shann"
click at [195, 521] on div "[PERSON_NAME]" at bounding box center [232, 517] width 105 height 20
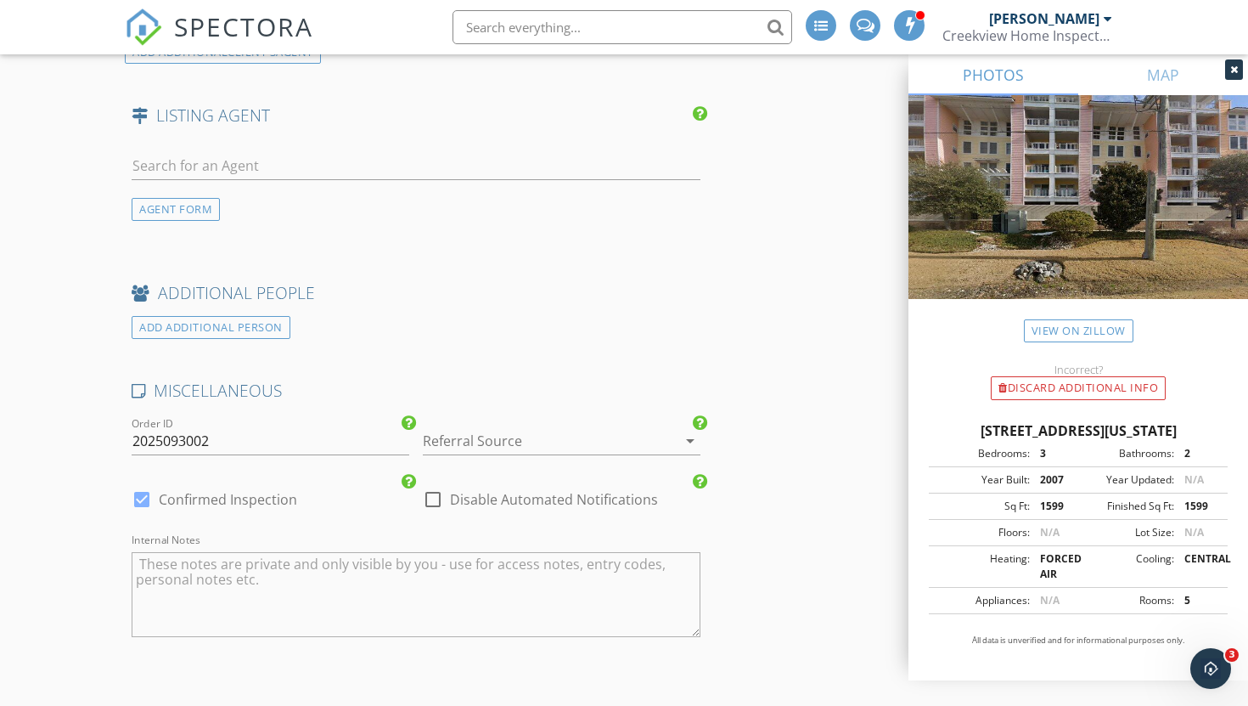
scroll to position [2523, 0]
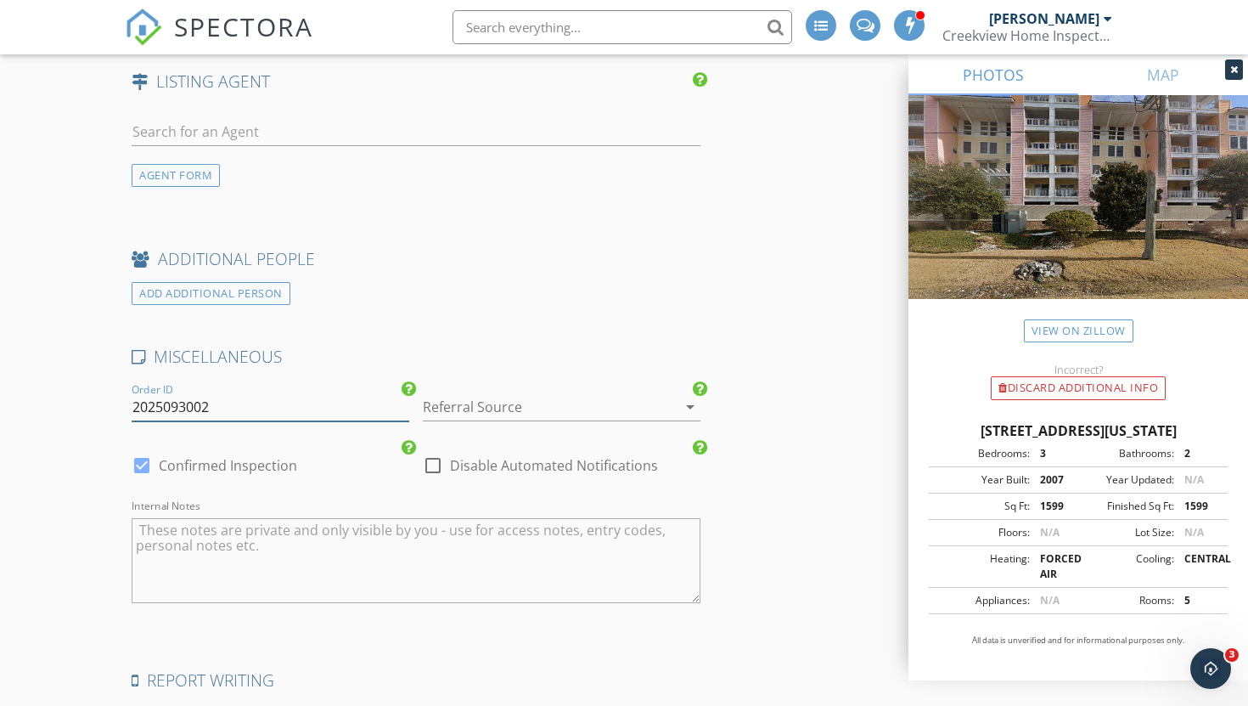
click at [211, 407] on input "2025093002" at bounding box center [271, 407] width 278 height 28
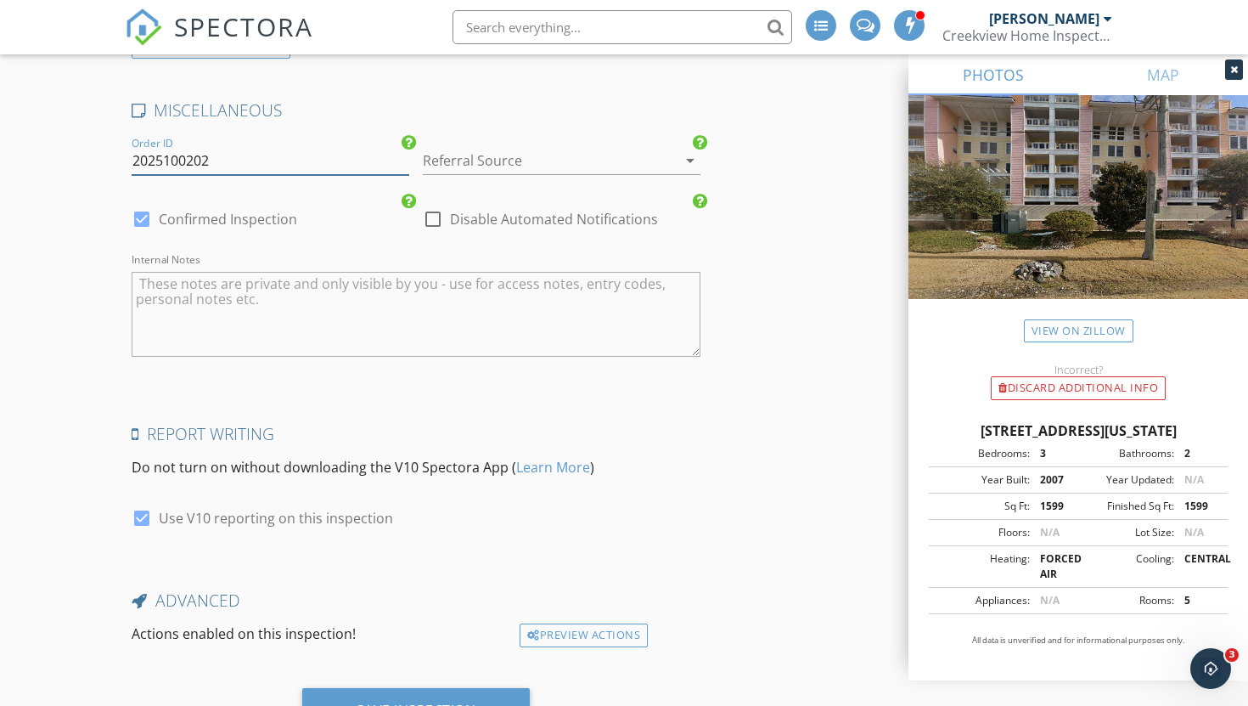
scroll to position [2849, 0]
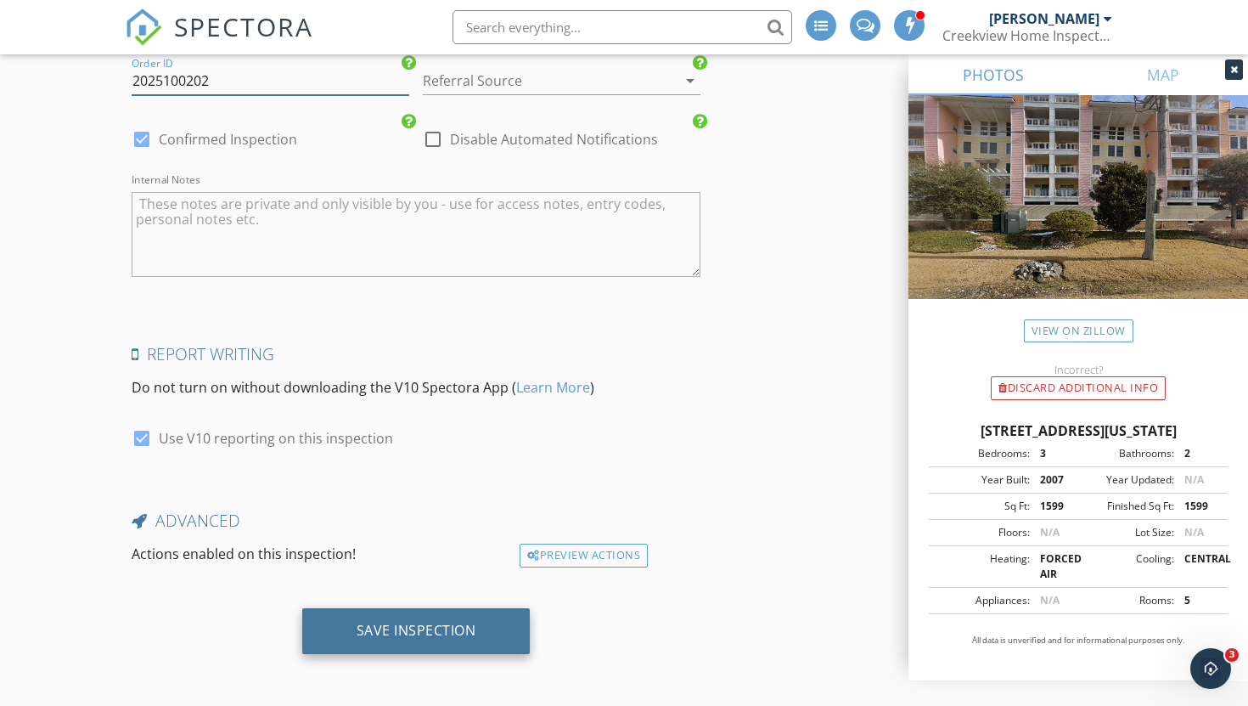
type input "2025100202"
click at [394, 625] on div "Save Inspection" at bounding box center [417, 629] width 120 height 17
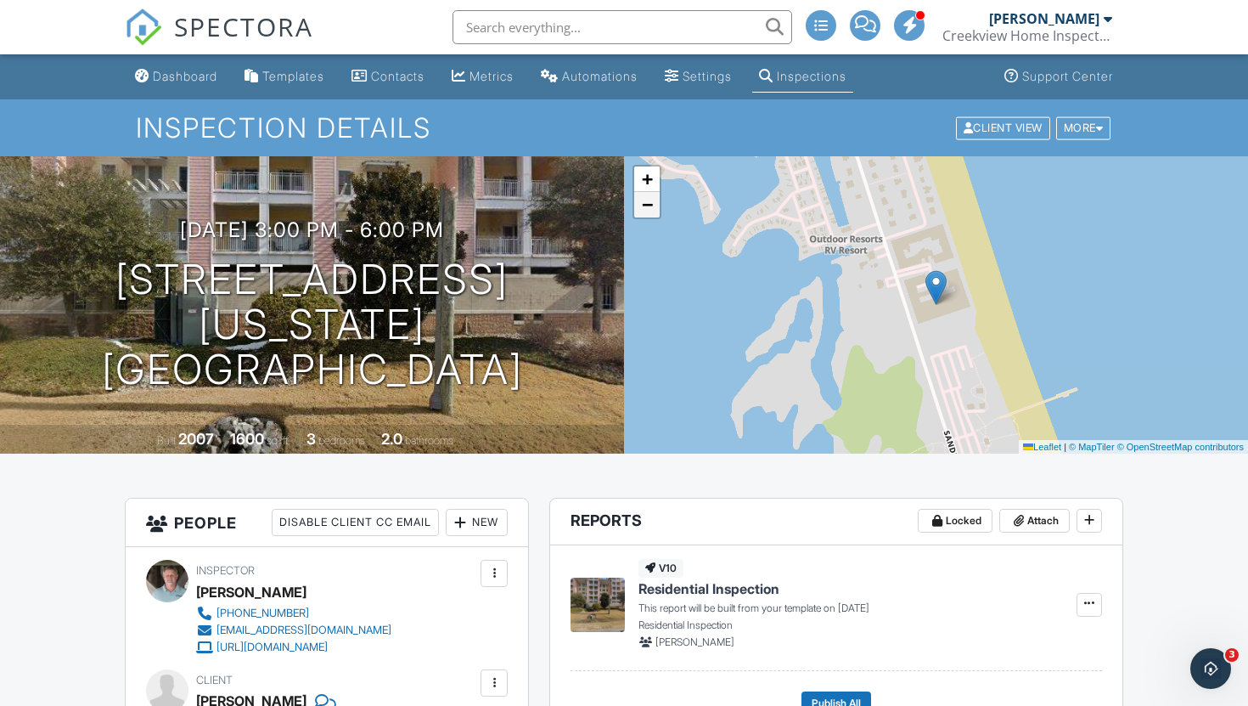
click at [653, 213] on link "−" at bounding box center [646, 204] width 25 height 25
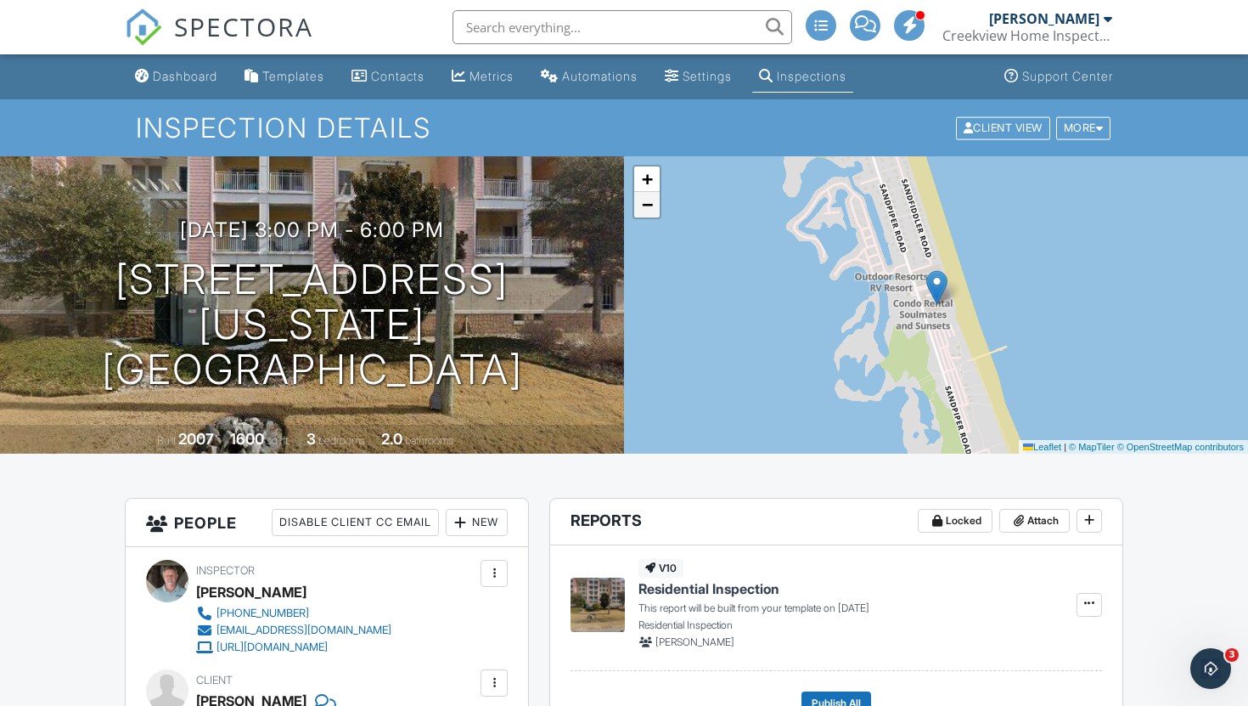
click at [653, 213] on link "−" at bounding box center [646, 204] width 25 height 25
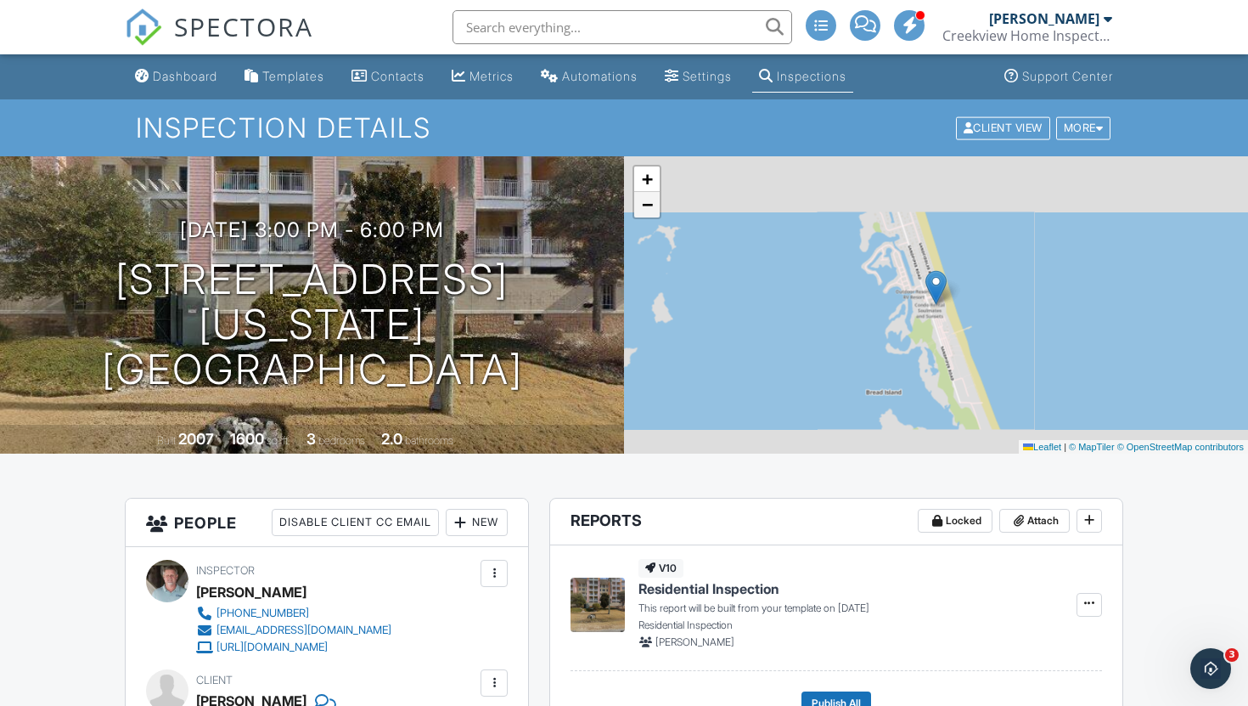
click at [653, 213] on link "−" at bounding box center [646, 204] width 25 height 25
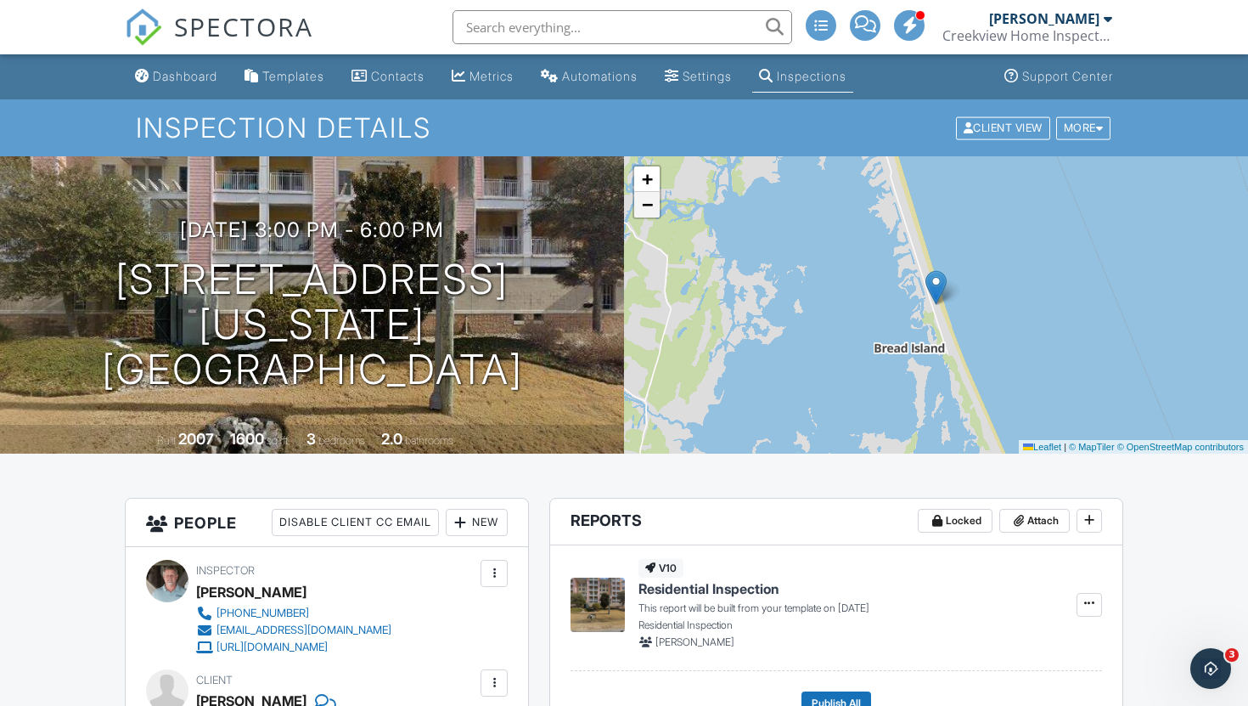
click at [653, 213] on link "−" at bounding box center [646, 204] width 25 height 25
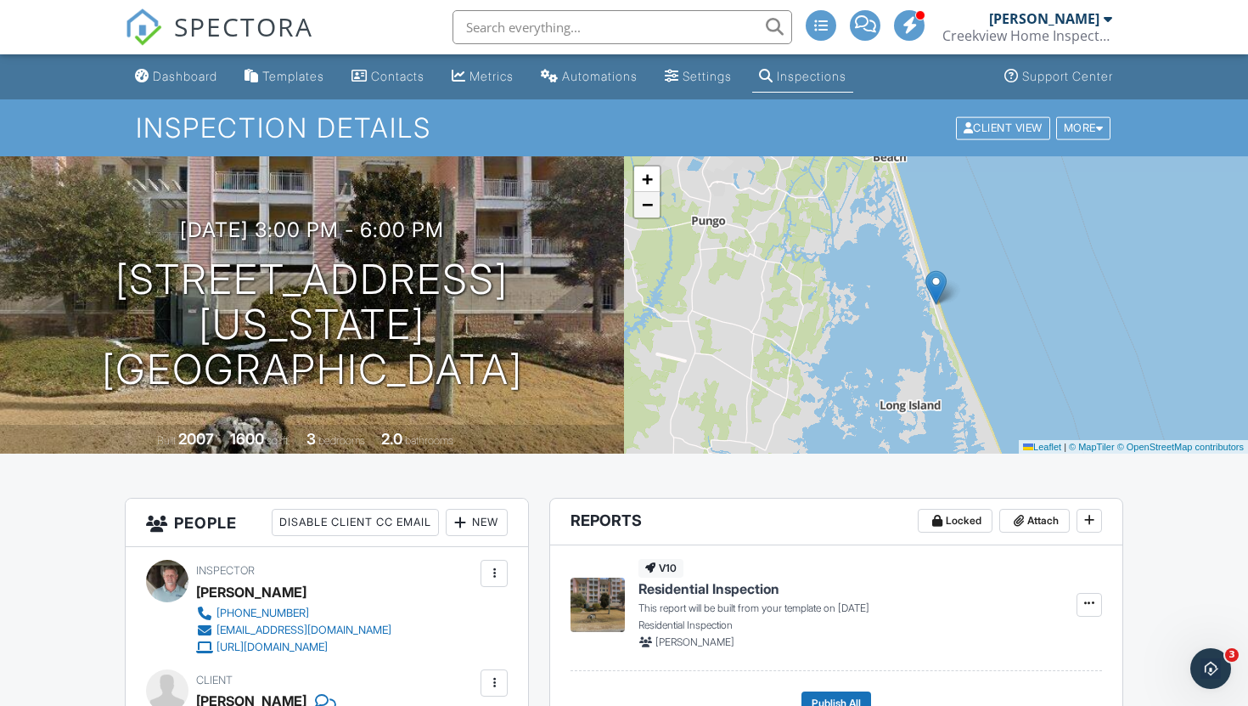
click at [653, 213] on link "−" at bounding box center [646, 204] width 25 height 25
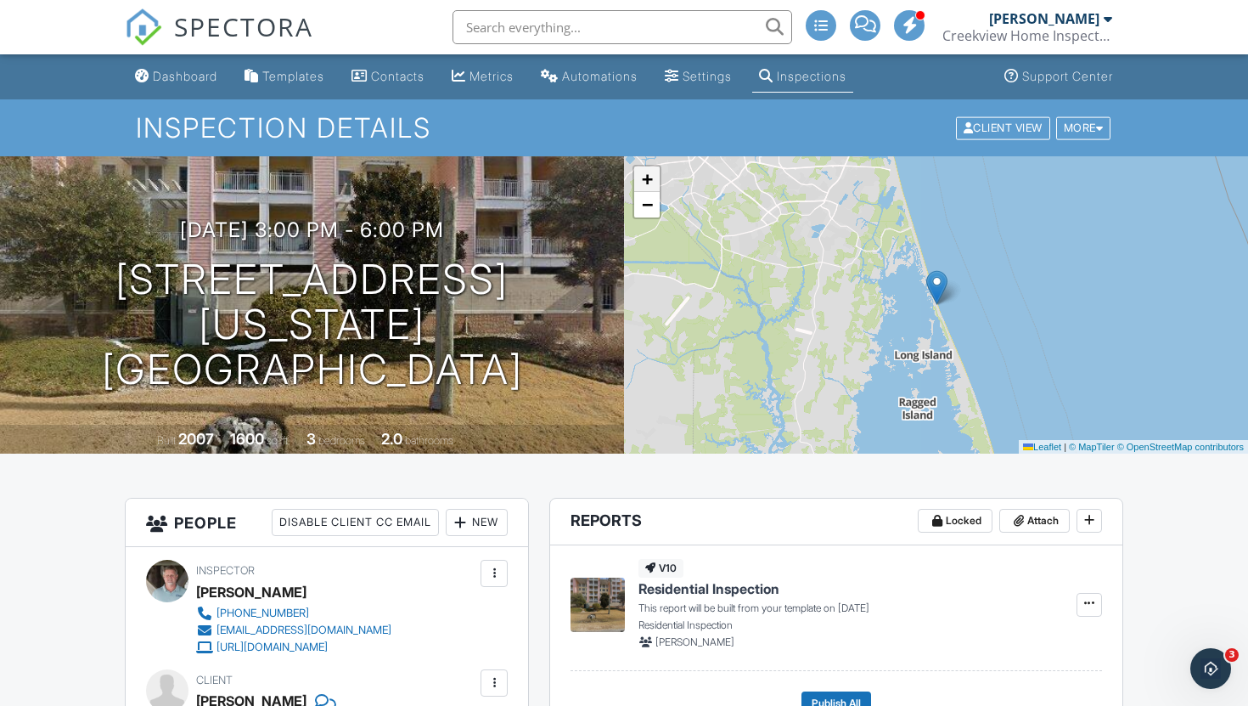
click at [650, 179] on span "+" at bounding box center [647, 178] width 11 height 21
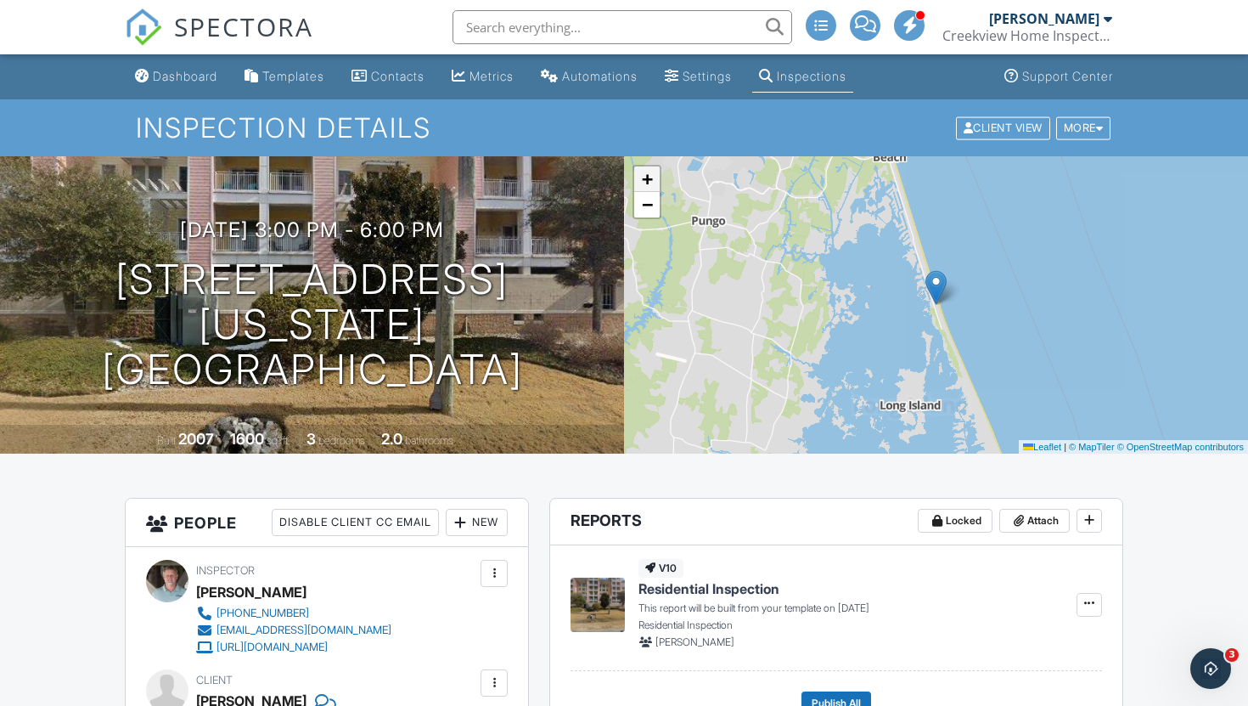
click at [650, 179] on span "+" at bounding box center [647, 178] width 11 height 21
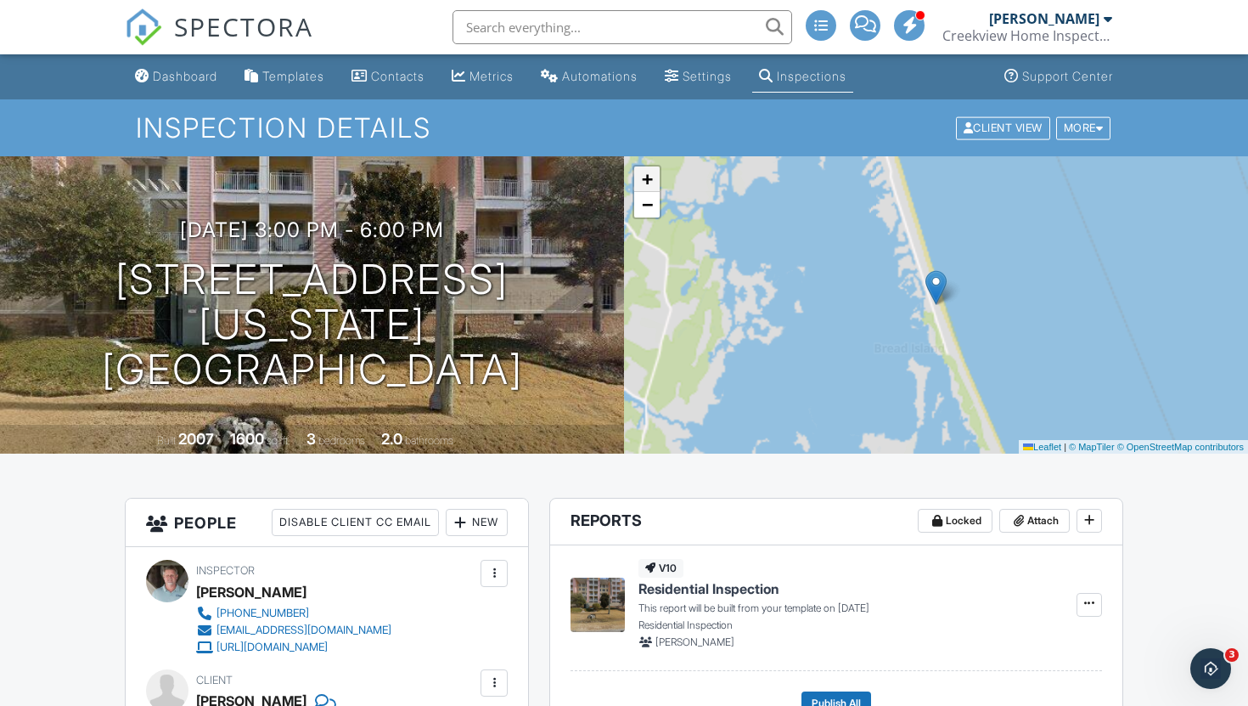
click at [650, 179] on span "+" at bounding box center [647, 178] width 11 height 21
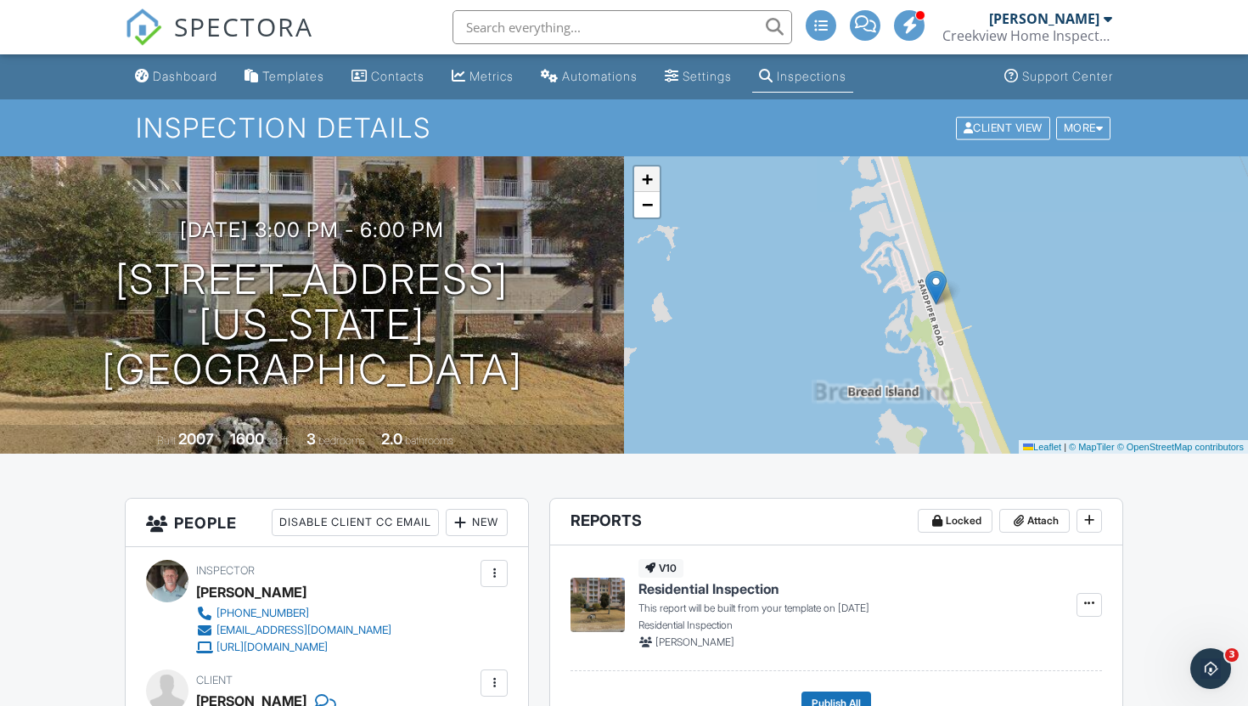
click at [650, 179] on span "+" at bounding box center [647, 178] width 11 height 21
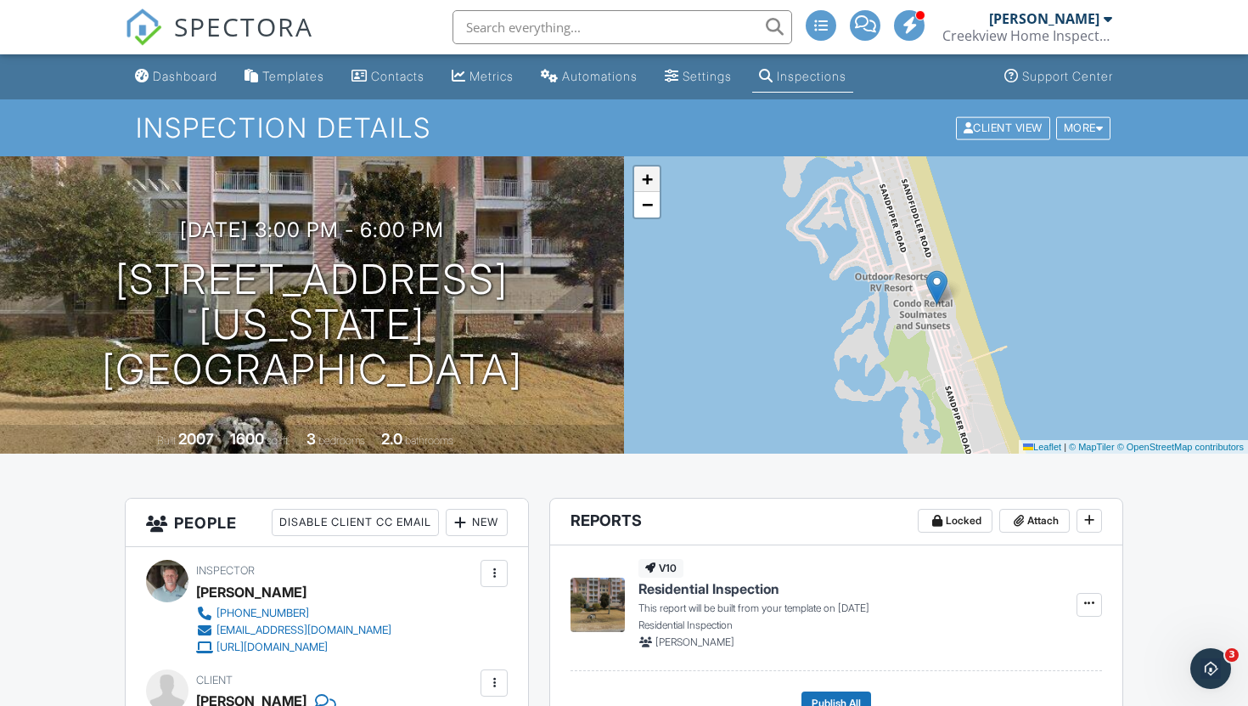
click at [650, 179] on span "+" at bounding box center [647, 178] width 11 height 21
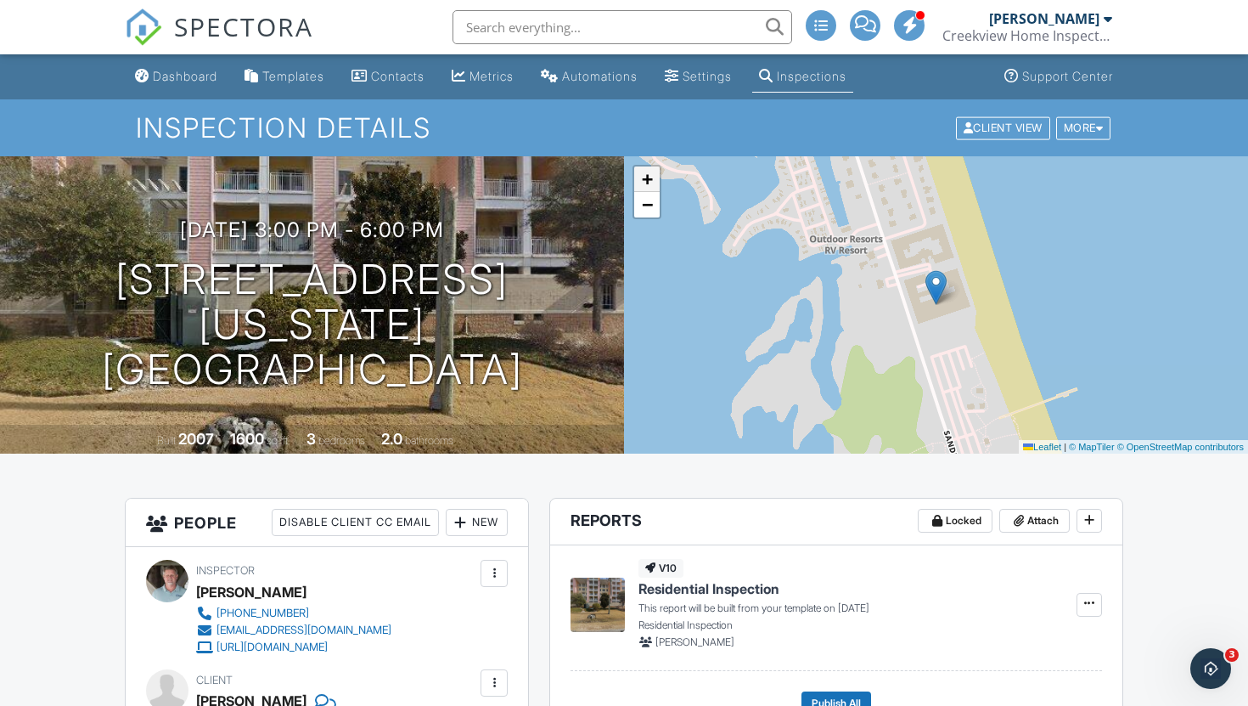
click at [650, 179] on span "+" at bounding box center [647, 178] width 11 height 21
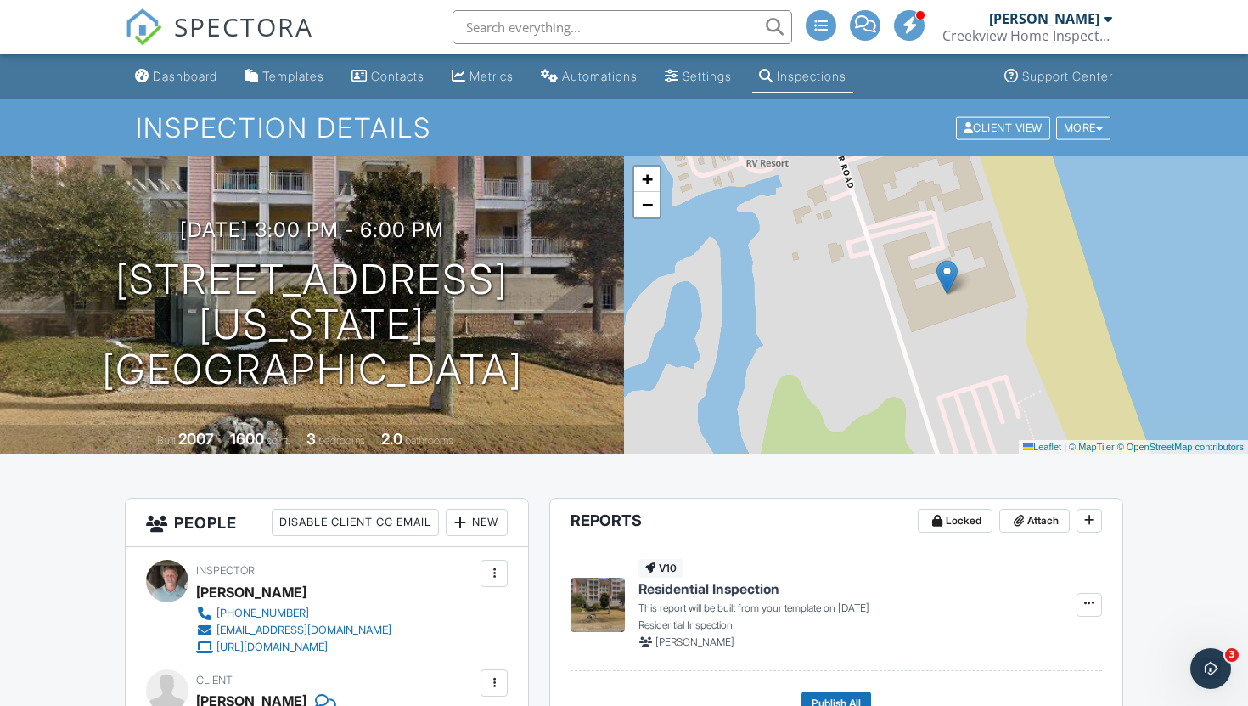
drag, startPoint x: 817, startPoint y: 312, endPoint x: 828, endPoint y: 301, distance: 15.0
click at [828, 301] on div "+ − Leaflet | © MapTiler © OpenStreetMap contributors" at bounding box center [936, 304] width 624 height 297
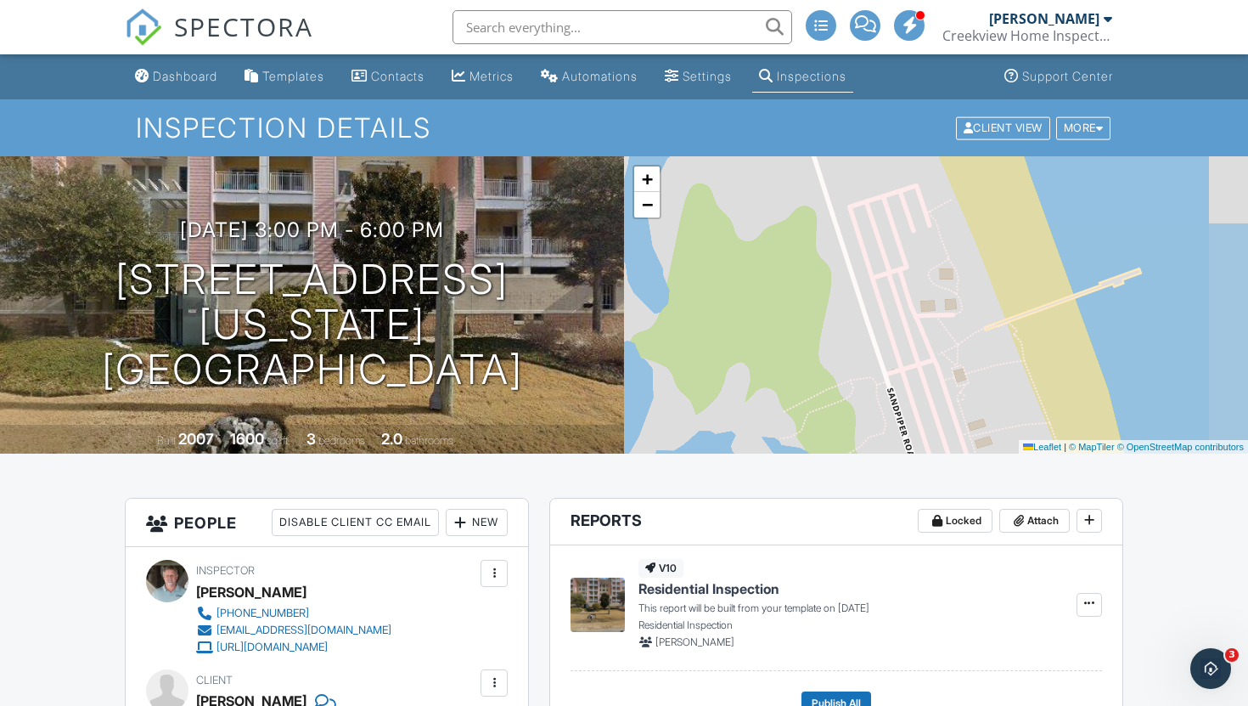
drag, startPoint x: 855, startPoint y: 393, endPoint x: 766, endPoint y: 202, distance: 210.8
click at [766, 202] on div "+ − Leaflet | © MapTiler © OpenStreetMap contributors" at bounding box center [936, 304] width 624 height 297
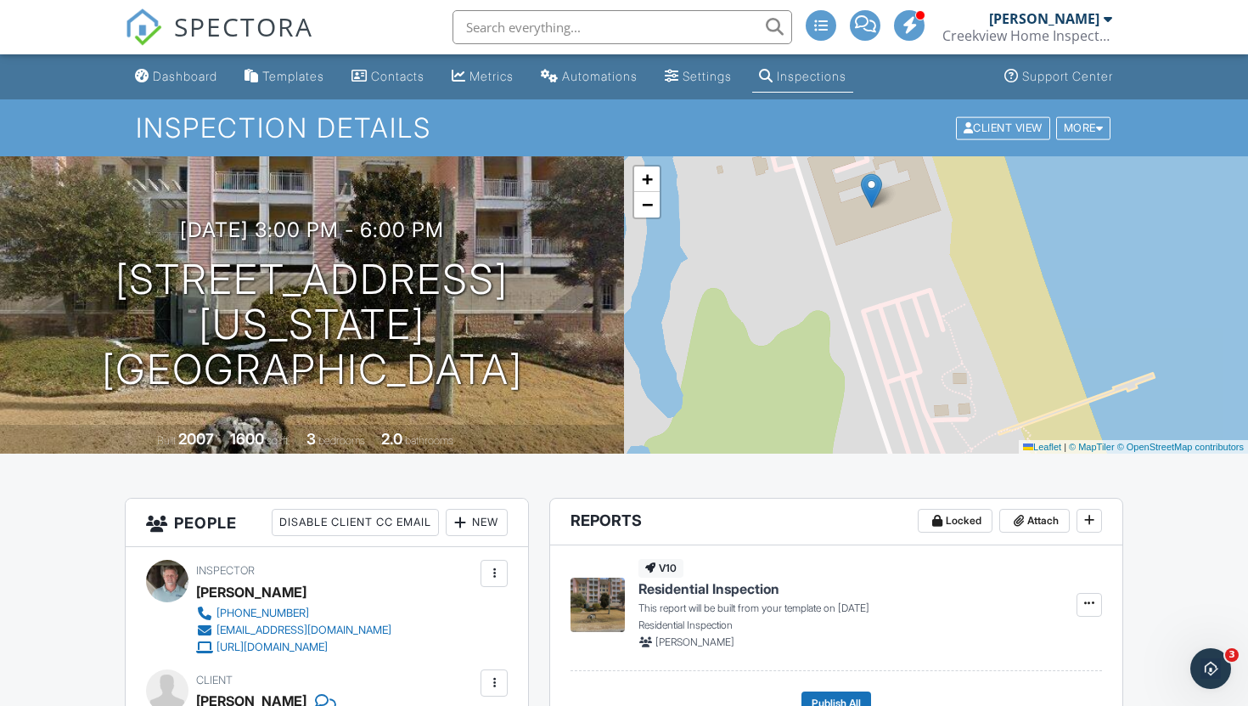
drag, startPoint x: 769, startPoint y: 205, endPoint x: 815, endPoint y: 396, distance: 195.6
click at [814, 395] on div "+ − Leaflet | © MapTiler © OpenStreetMap contributors" at bounding box center [936, 304] width 624 height 297
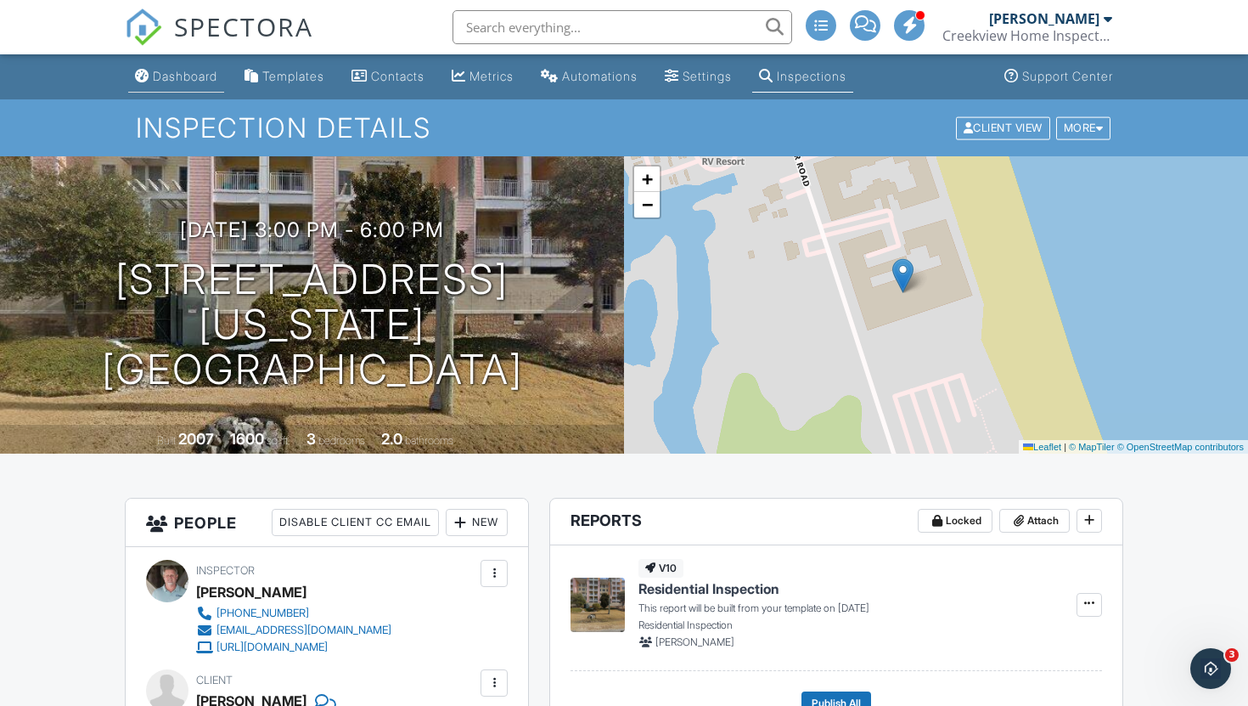
click at [194, 82] on div "Dashboard" at bounding box center [185, 76] width 65 height 14
